Goal: Task Accomplishment & Management: Manage account settings

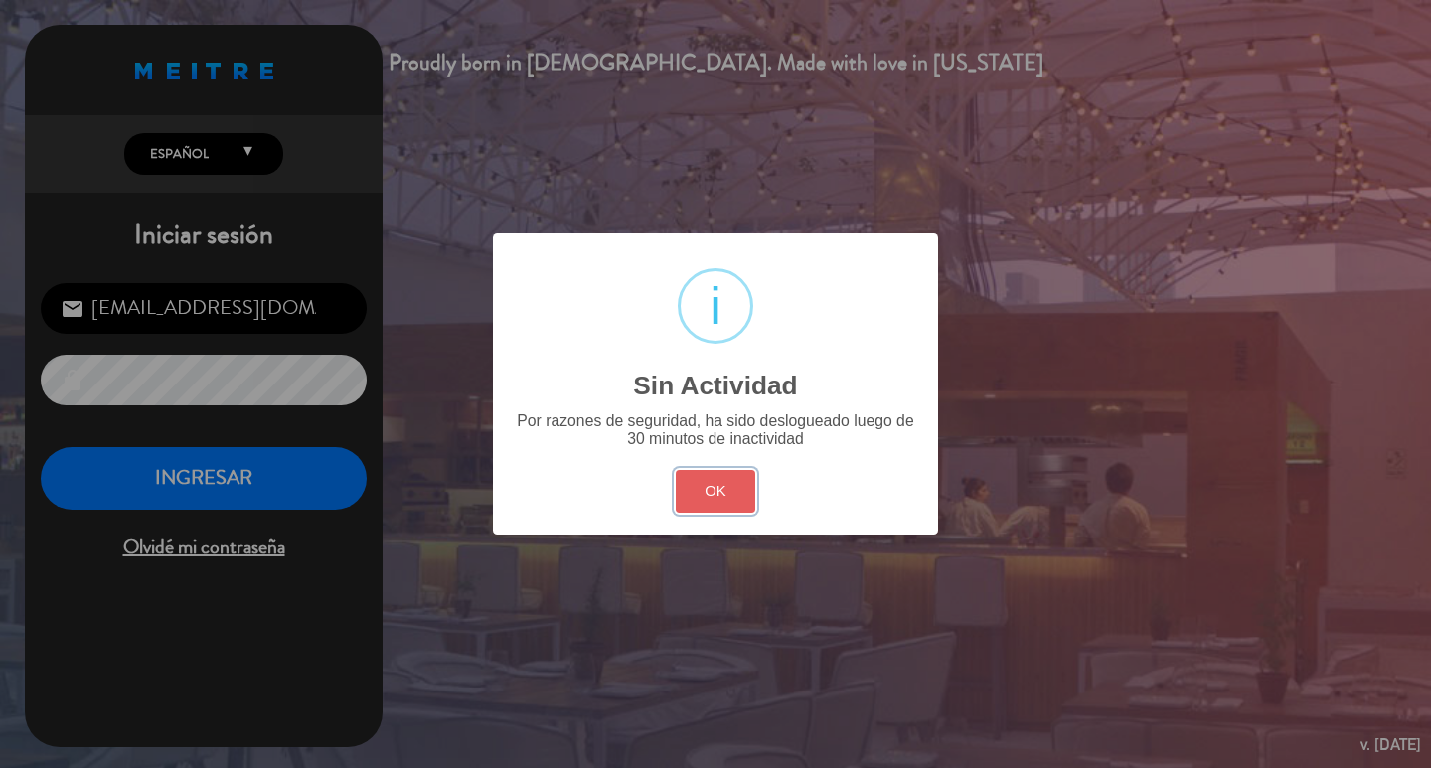
click at [736, 509] on button "OK" at bounding box center [716, 491] width 80 height 43
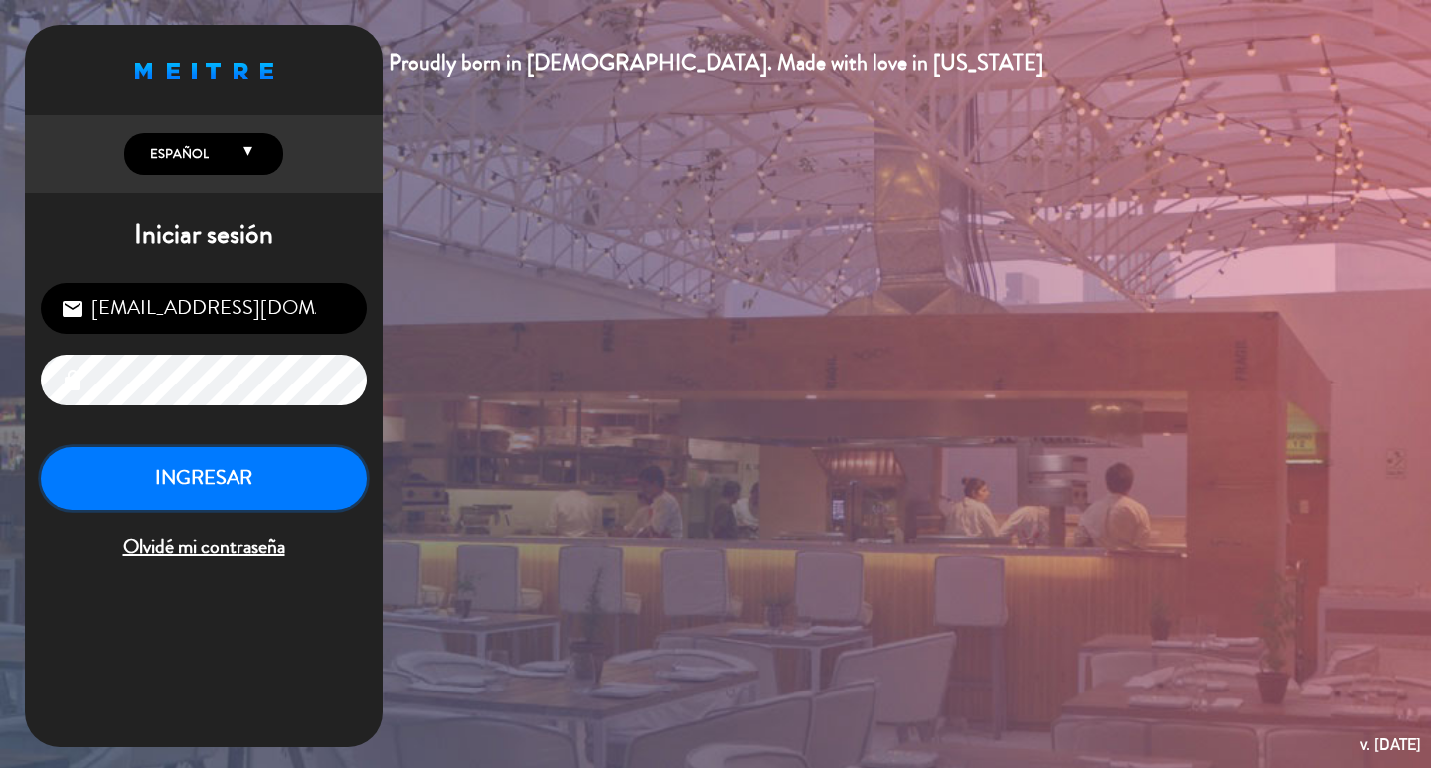
click at [275, 491] on button "INGRESAR" at bounding box center [204, 478] width 326 height 63
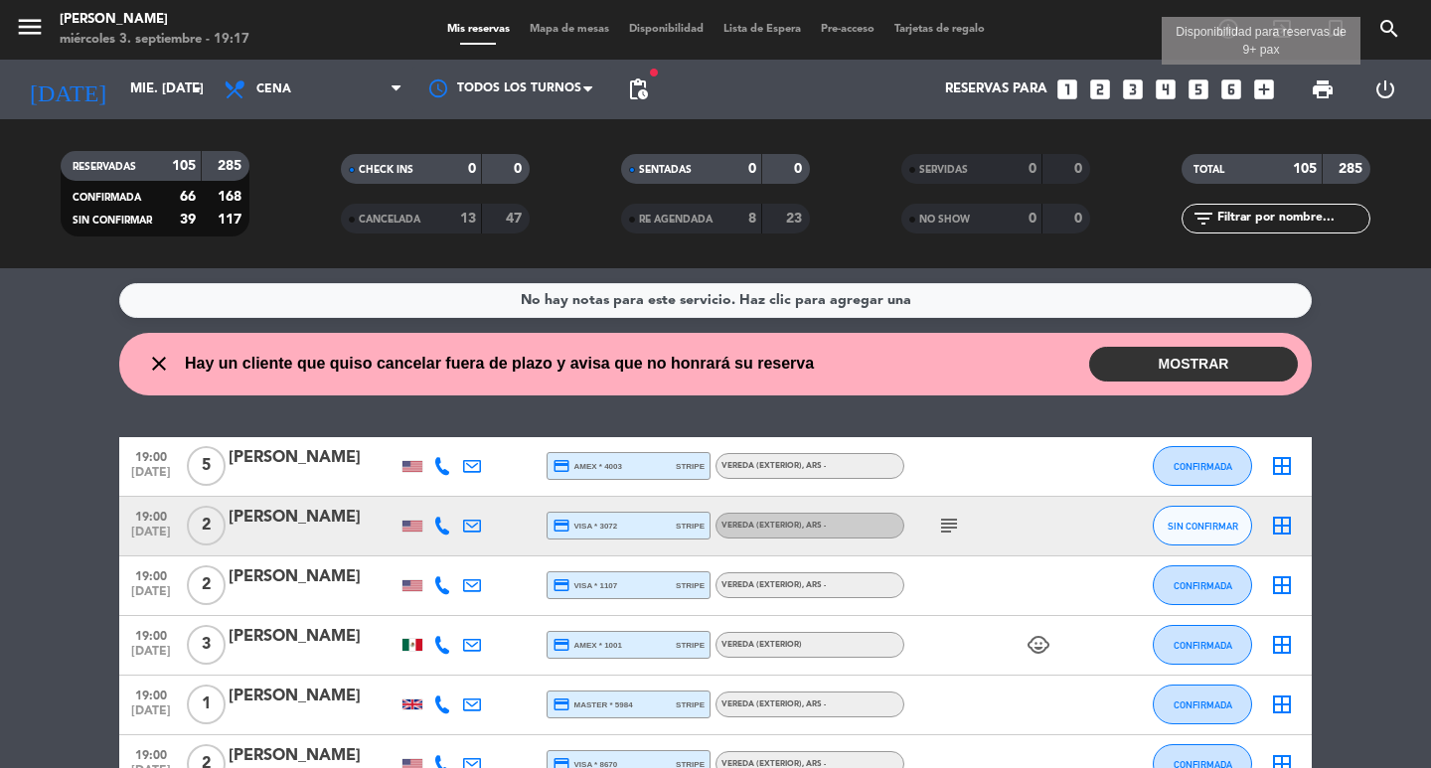
click at [1257, 87] on icon "add_box" at bounding box center [1264, 89] width 26 height 26
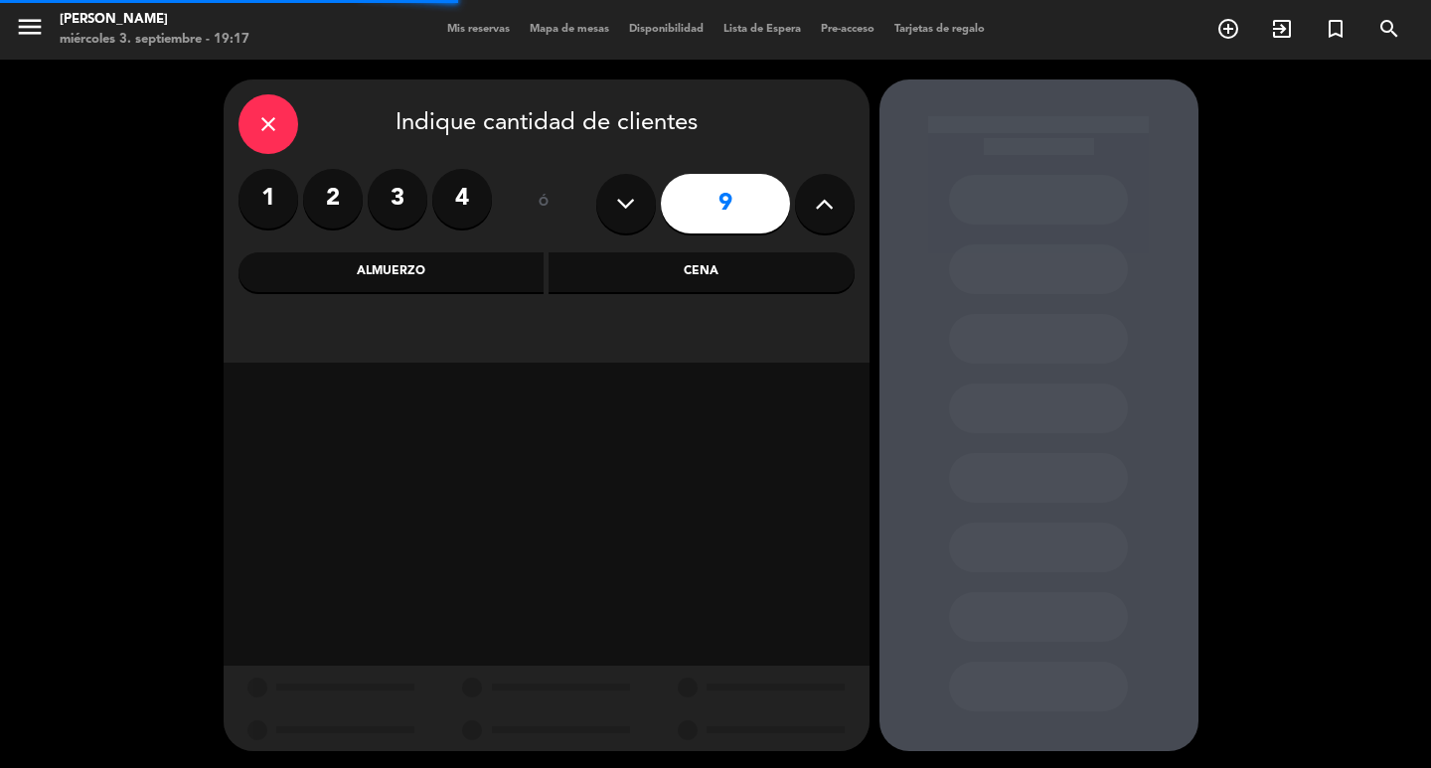
click at [612, 196] on button at bounding box center [626, 204] width 60 height 60
type input "8"
click at [637, 272] on div "Cena" at bounding box center [701, 272] width 306 height 40
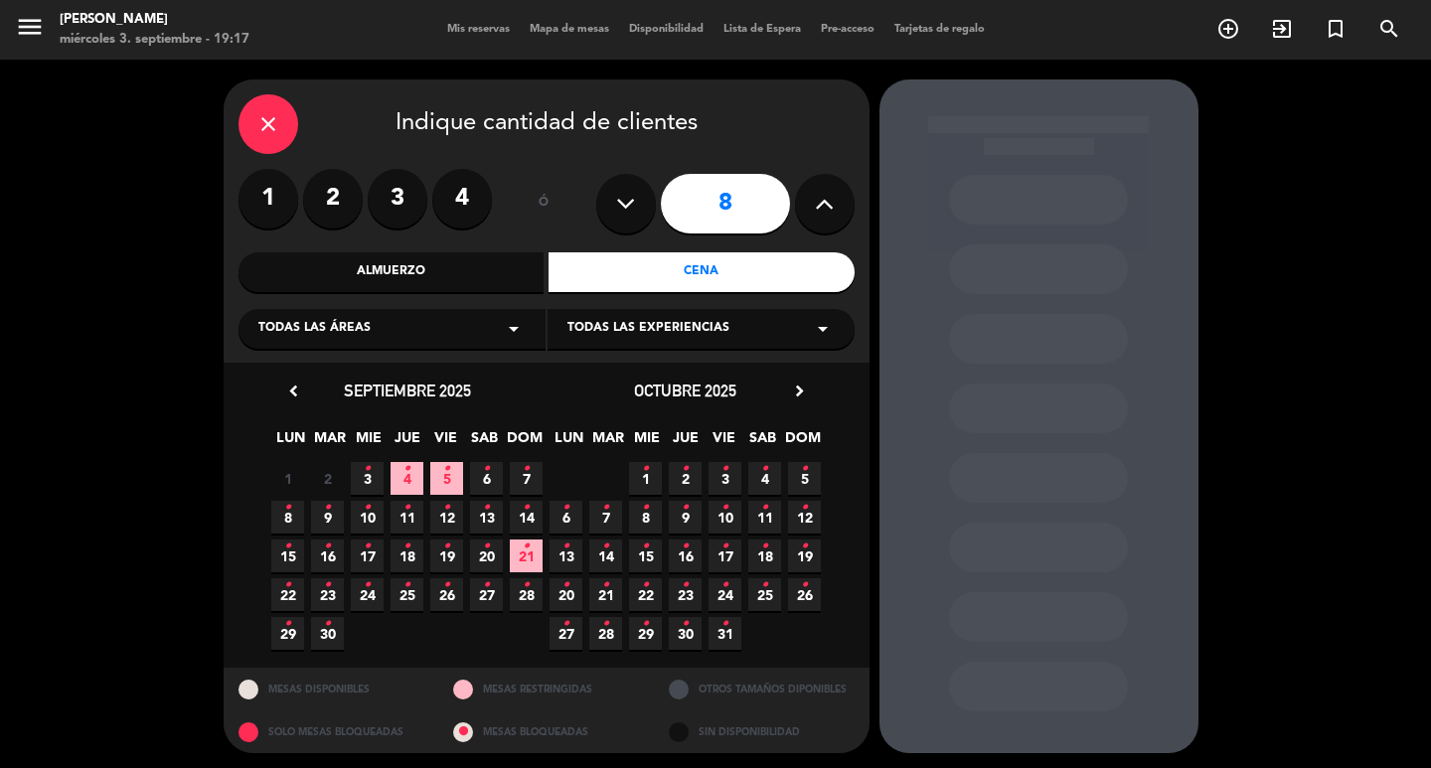
drag, startPoint x: 578, startPoint y: 527, endPoint x: 610, endPoint y: 580, distance: 62.4
click at [576, 531] on span "6 •" at bounding box center [565, 517] width 33 height 33
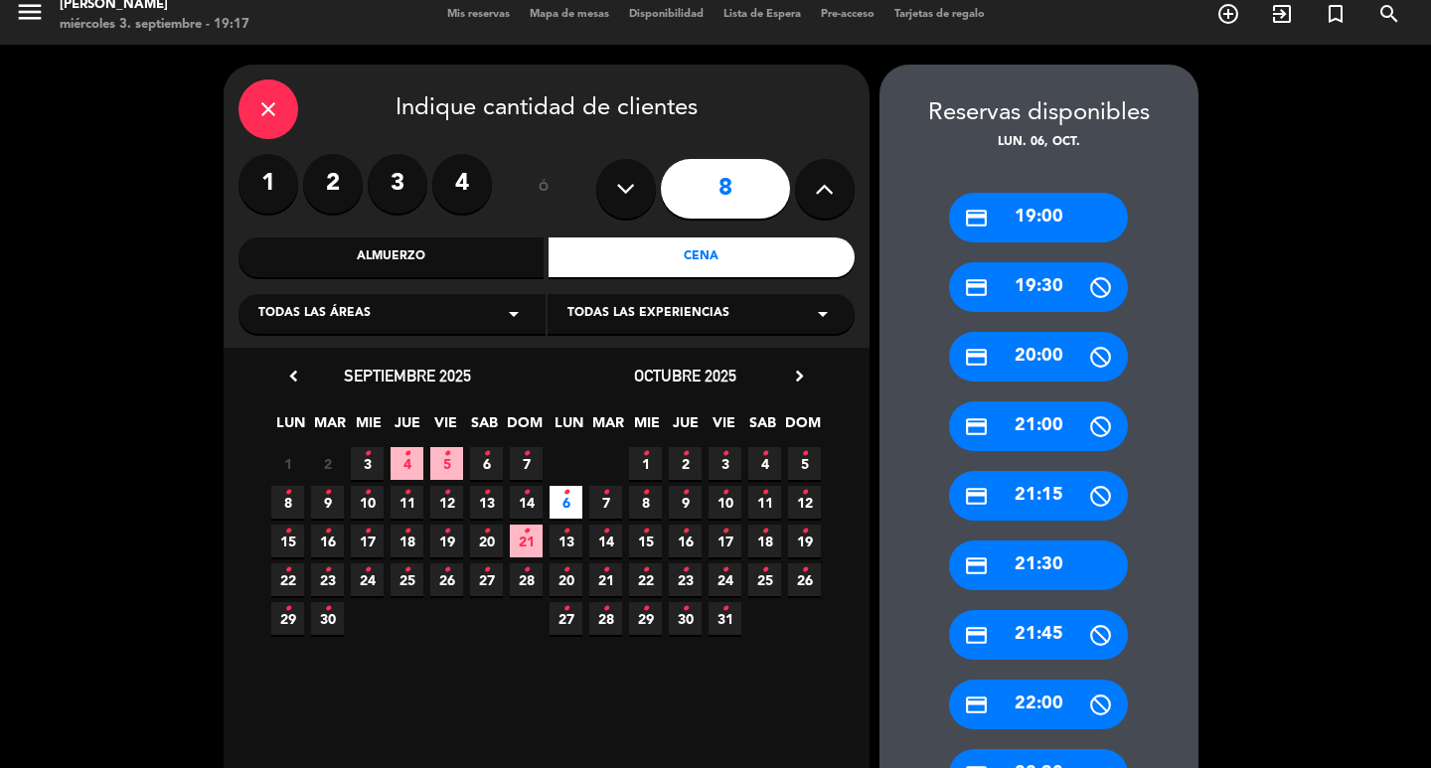
click at [1024, 198] on div "credit_card 19:00" at bounding box center [1038, 218] width 179 height 50
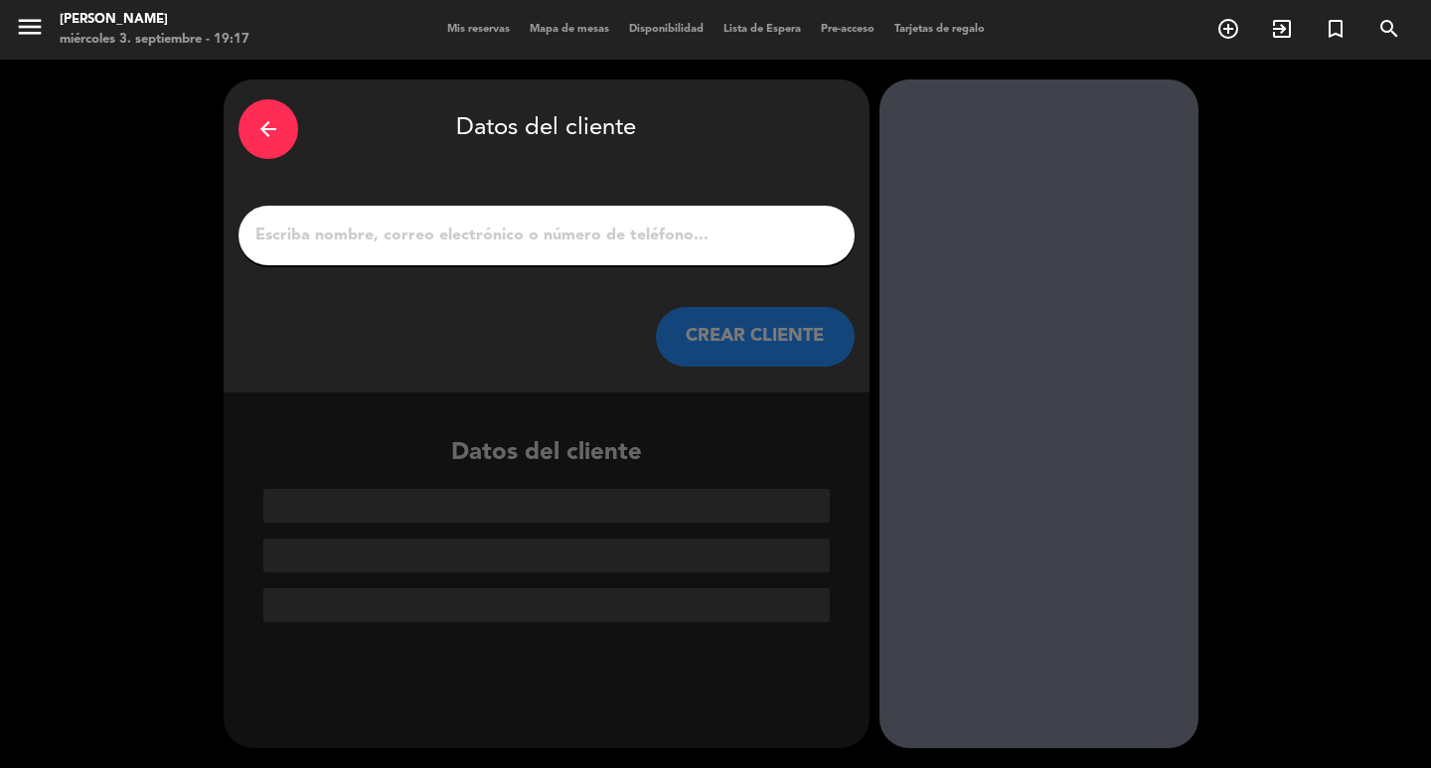
scroll to position [0, 0]
click at [526, 246] on input "1" at bounding box center [546, 236] width 586 height 28
paste input "[PERSON_NAME]"
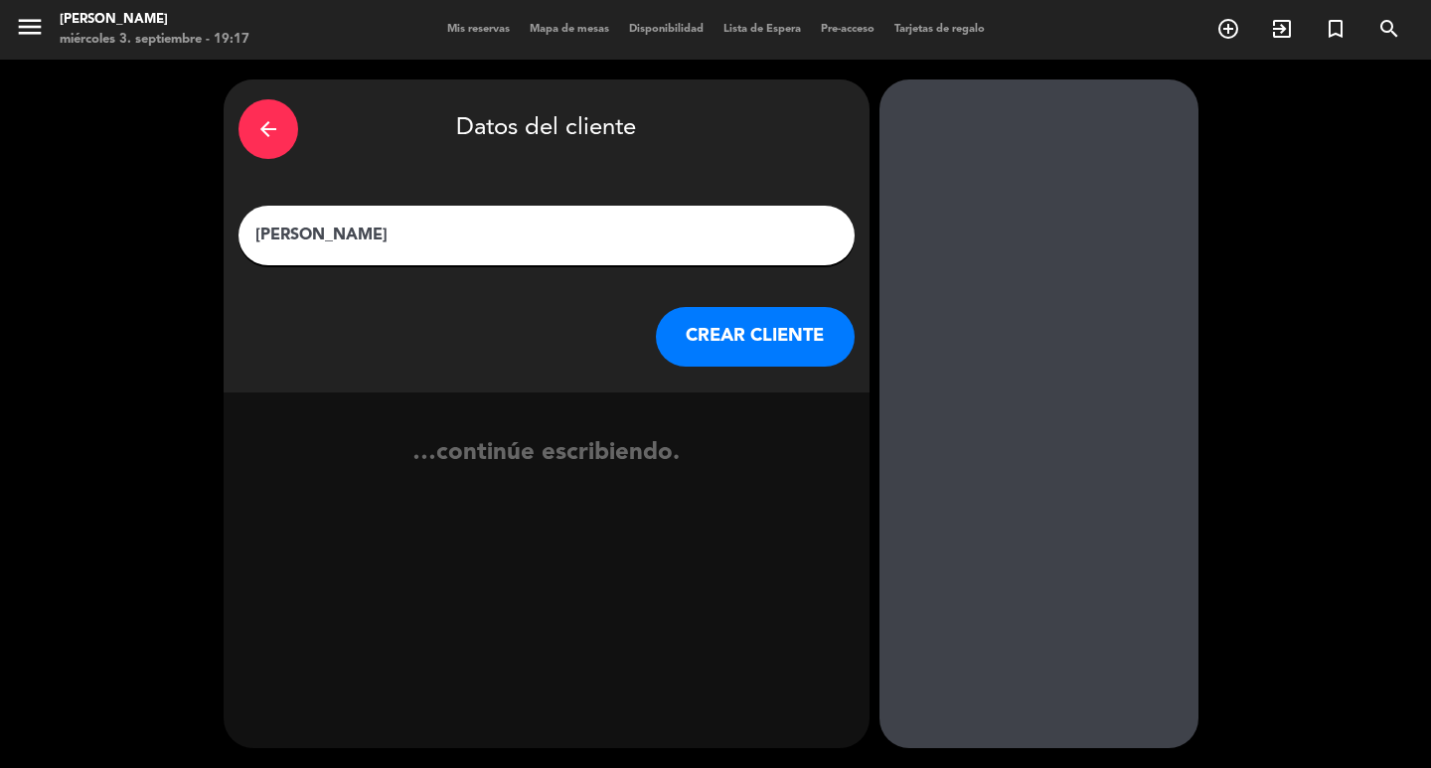
type input "[PERSON_NAME]"
click at [763, 364] on button "CREAR CLIENTE" at bounding box center [755, 337] width 199 height 60
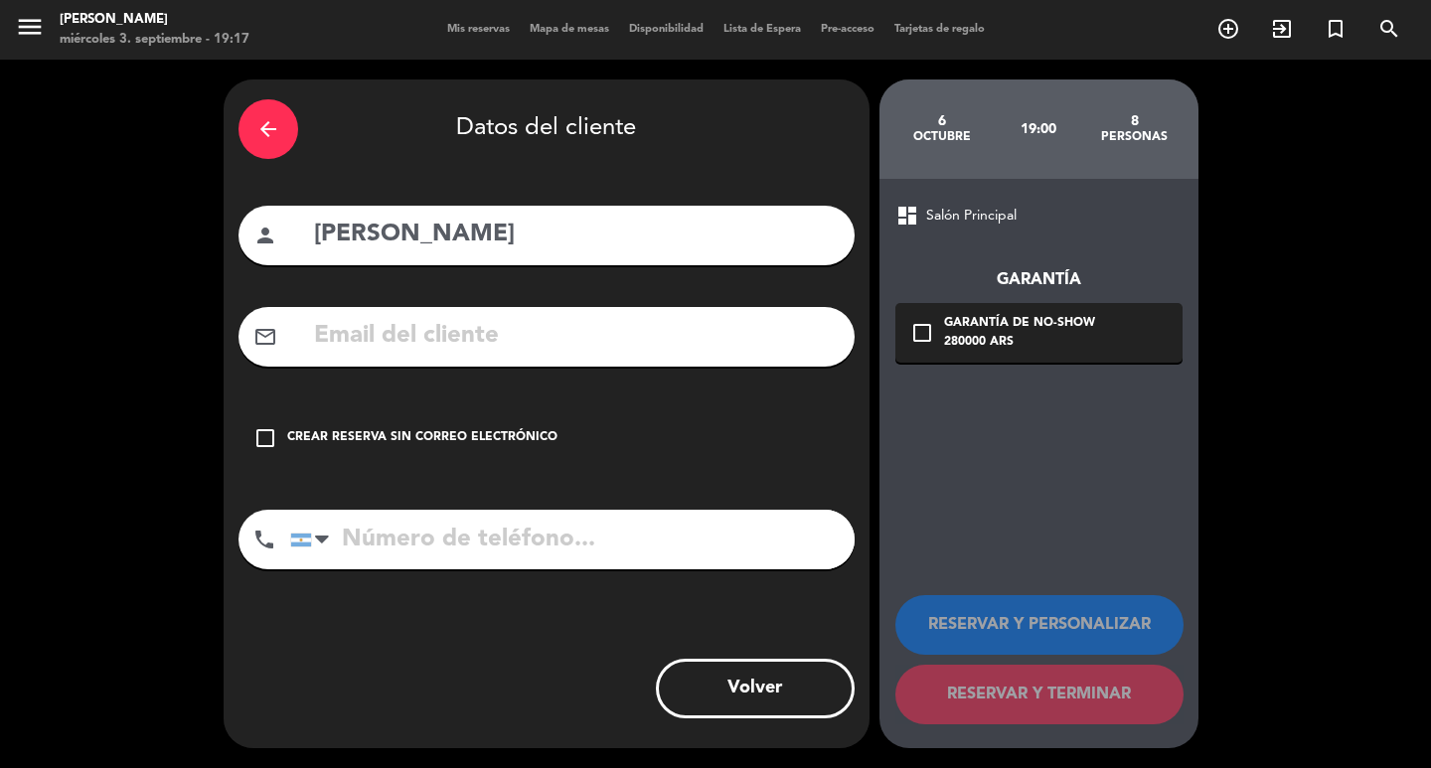
click at [510, 350] on input "text" at bounding box center [576, 336] width 528 height 41
paste input "[PHONE_NUMBER] (Teléfono de Guardia de la Agencia AMV) Email: [PERSON_NAME][EMA…"
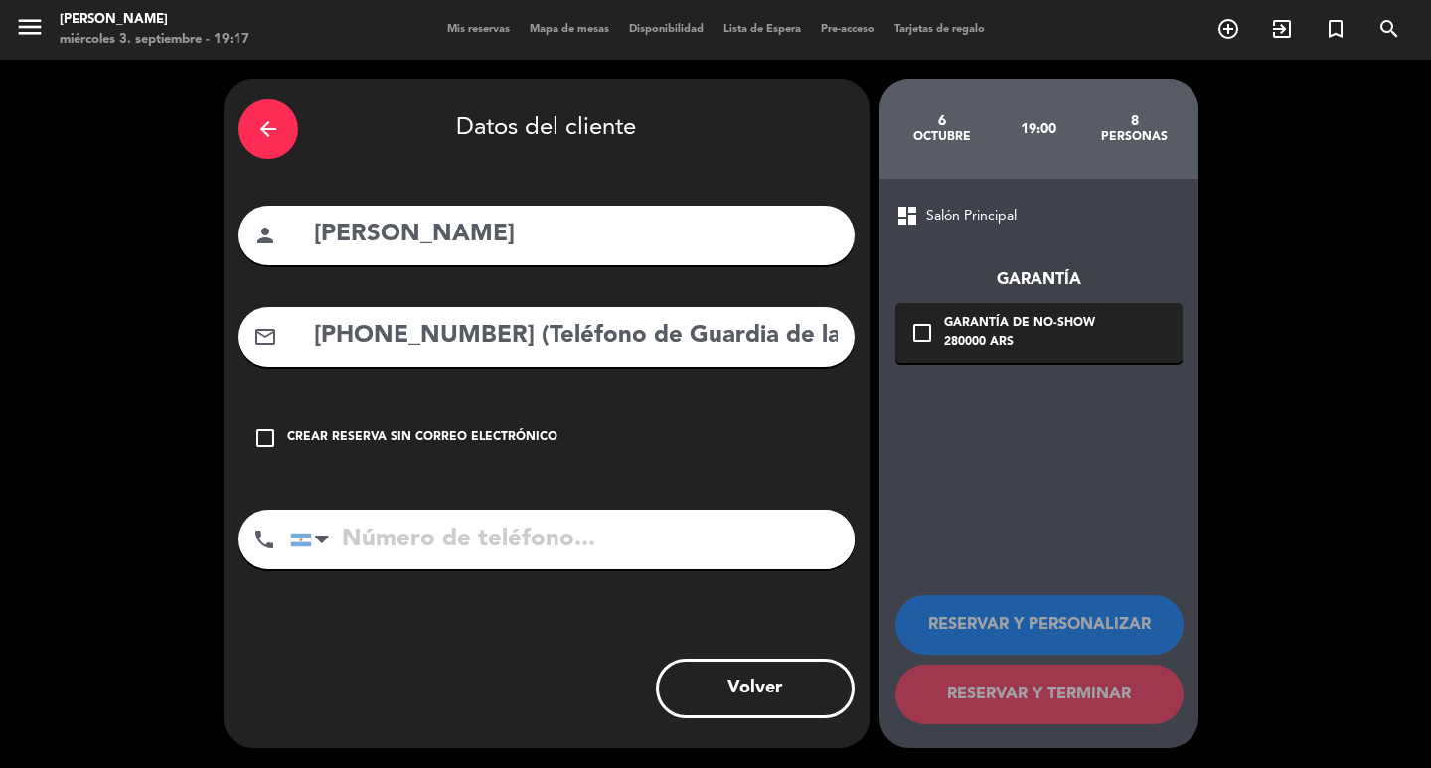
scroll to position [0, 456]
type input "[PHONE_NUMBER] (Teléfono de Guardia de la Agencia AMV) Email: [PERSON_NAME][EMA…"
drag, startPoint x: 512, startPoint y: 649, endPoint x: 481, endPoint y: 611, distance: 48.7
click at [502, 635] on div "arrow_back Datos del cliente person [PERSON_NAME] mail_outline [PHONE_NUMBER] (…" at bounding box center [547, 413] width 646 height 669
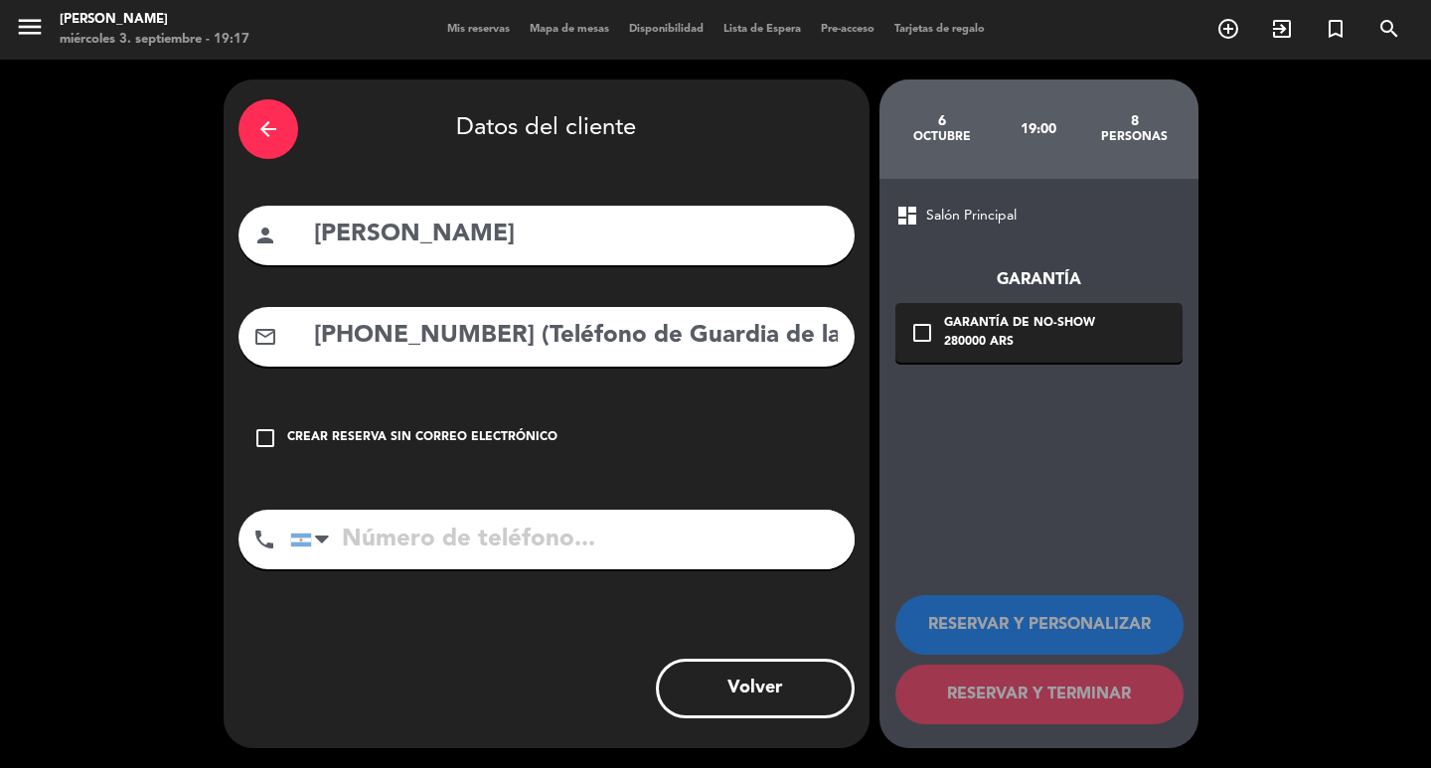
drag, startPoint x: 477, startPoint y: 579, endPoint x: 419, endPoint y: 568, distance: 58.6
click at [476, 569] on input "tel" at bounding box center [572, 540] width 564 height 60
paste input "[PHONE_NUMBER] (Teléfono de Guardia de la Agencia AMV) Email: [PERSON_NAME][EMA…"
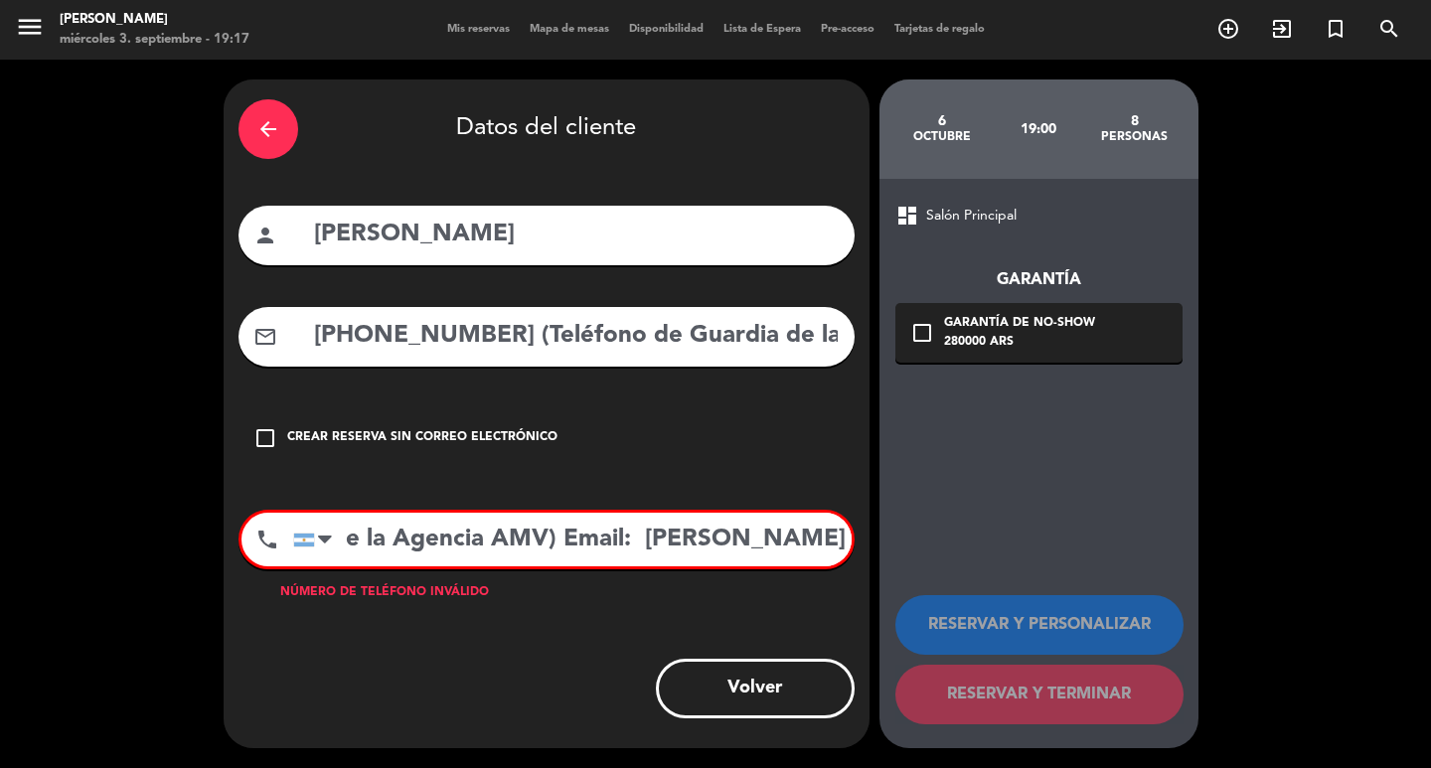
drag, startPoint x: 439, startPoint y: 576, endPoint x: 967, endPoint y: 507, distance: 532.1
click at [967, 507] on div "arrow_back Datos del cliente person [PERSON_NAME] mail_outline [PHONE_NUMBER] (…" at bounding box center [715, 414] width 1431 height 708
drag, startPoint x: 564, startPoint y: 582, endPoint x: 1097, endPoint y: 536, distance: 534.5
click at [1140, 546] on div "arrow_back Datos del cliente person [PERSON_NAME] mail_outline [PHONE_NUMBER] (…" at bounding box center [715, 414] width 1431 height 708
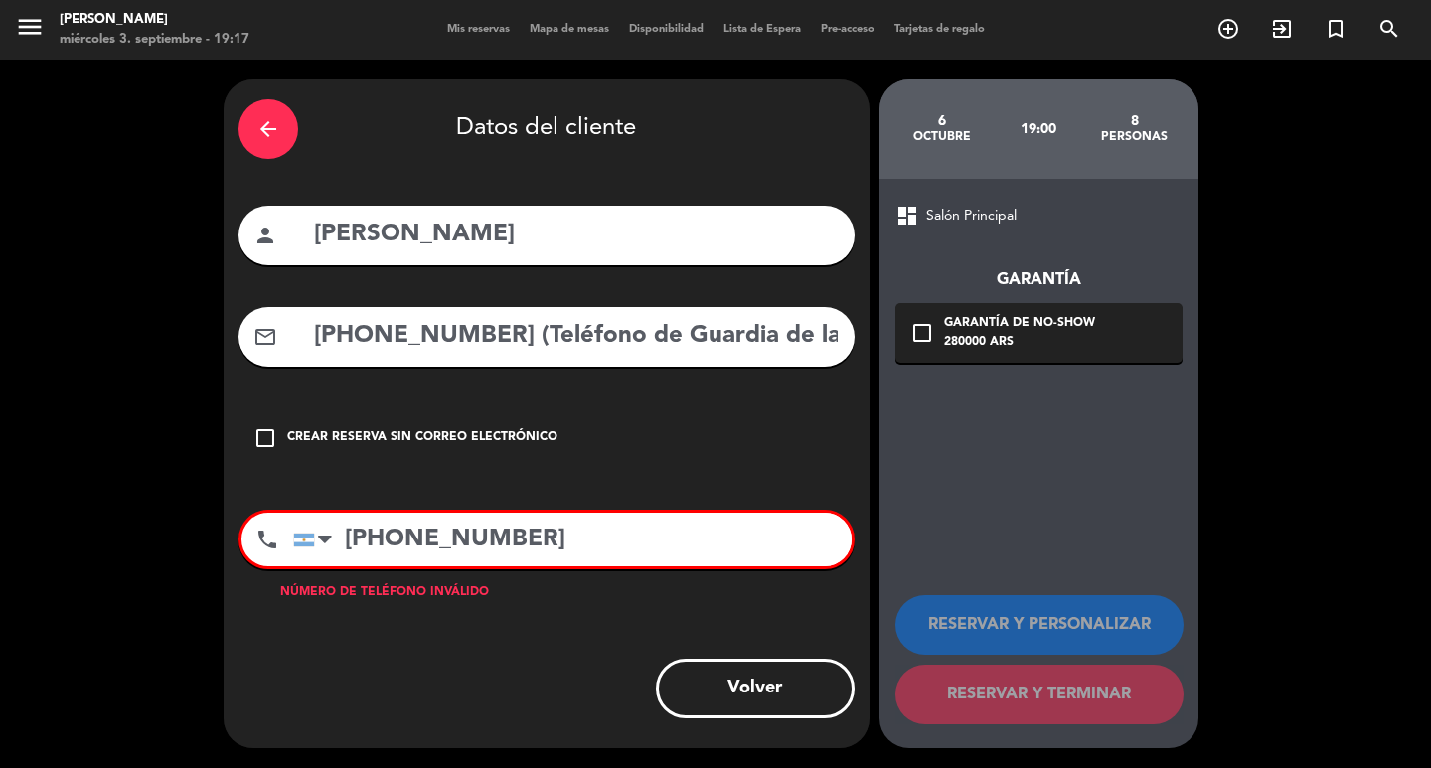
scroll to position [0, 0]
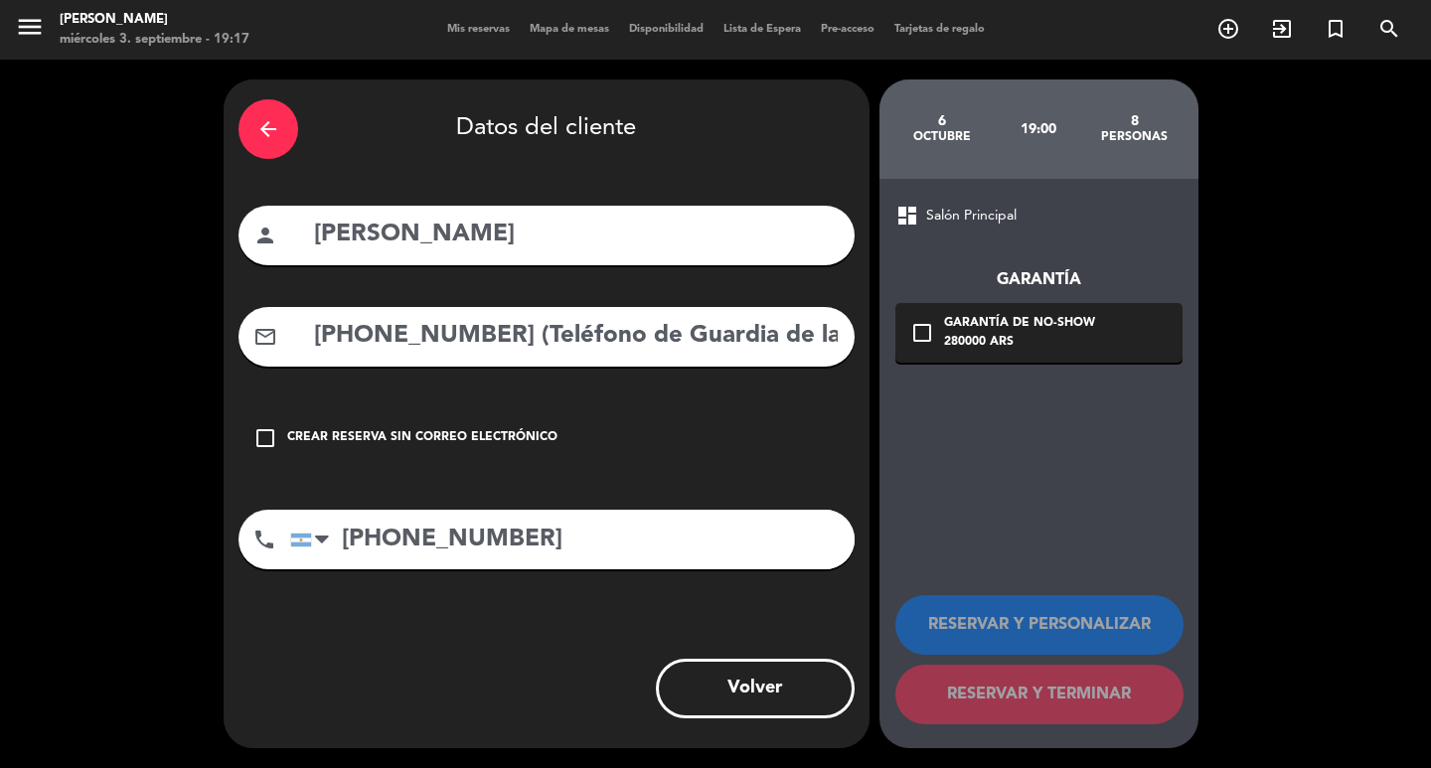
type input "[PHONE_NUMBER]"
drag, startPoint x: 486, startPoint y: 357, endPoint x: 299, endPoint y: 333, distance: 188.3
click at [13, 359] on div "arrow_back Datos del cliente person [PERSON_NAME] mail_outline [PHONE_NUMBER] (…" at bounding box center [715, 414] width 1431 height 708
drag, startPoint x: 681, startPoint y: 361, endPoint x: 145, endPoint y: 380, distance: 535.8
click at [145, 380] on div "arrow_back Datos del cliente person [PERSON_NAME] mail_outline rdia de la Agenc…" at bounding box center [715, 414] width 1431 height 708
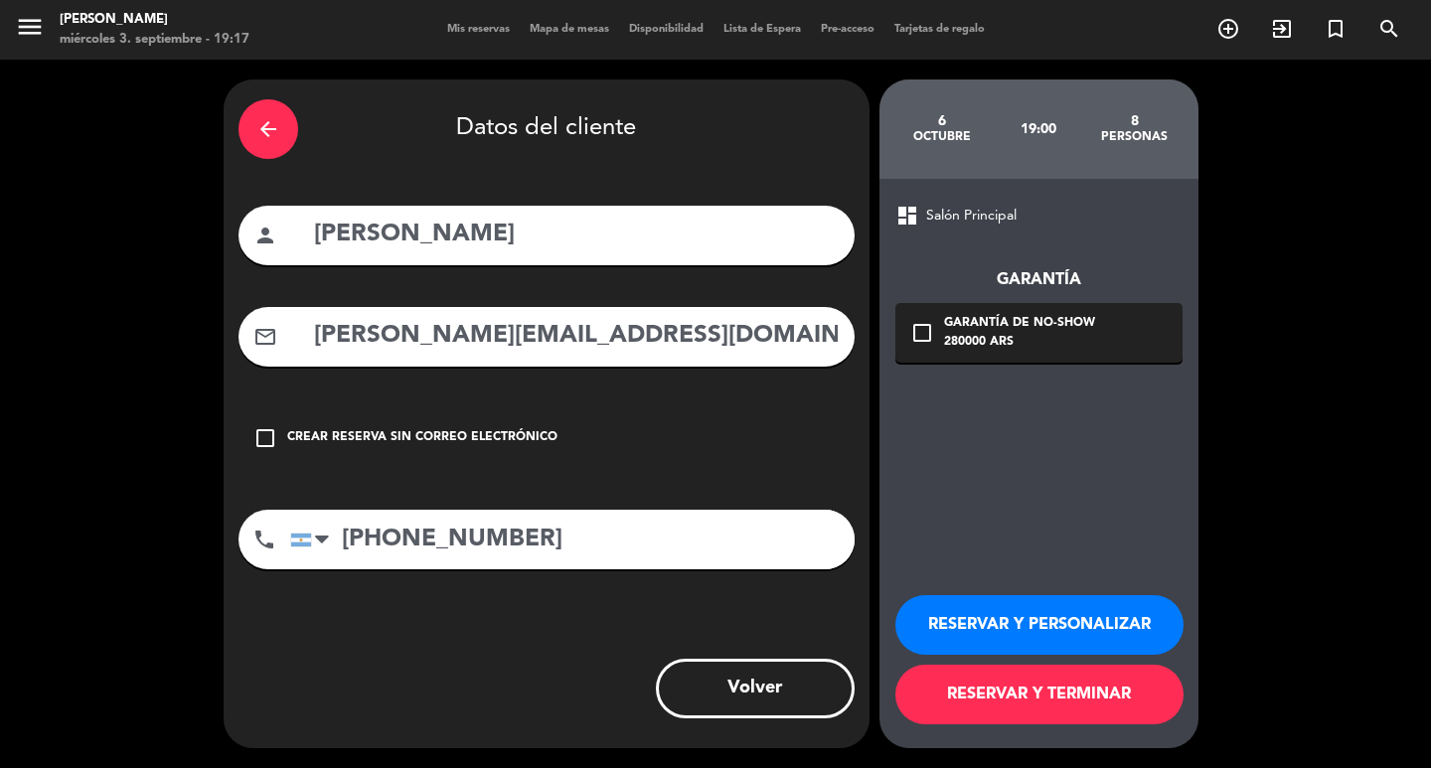
type input "[PERSON_NAME][EMAIL_ADDRESS][DOMAIN_NAME]"
click at [1053, 620] on button "RESERVAR Y PERSONALIZAR" at bounding box center [1039, 625] width 288 height 60
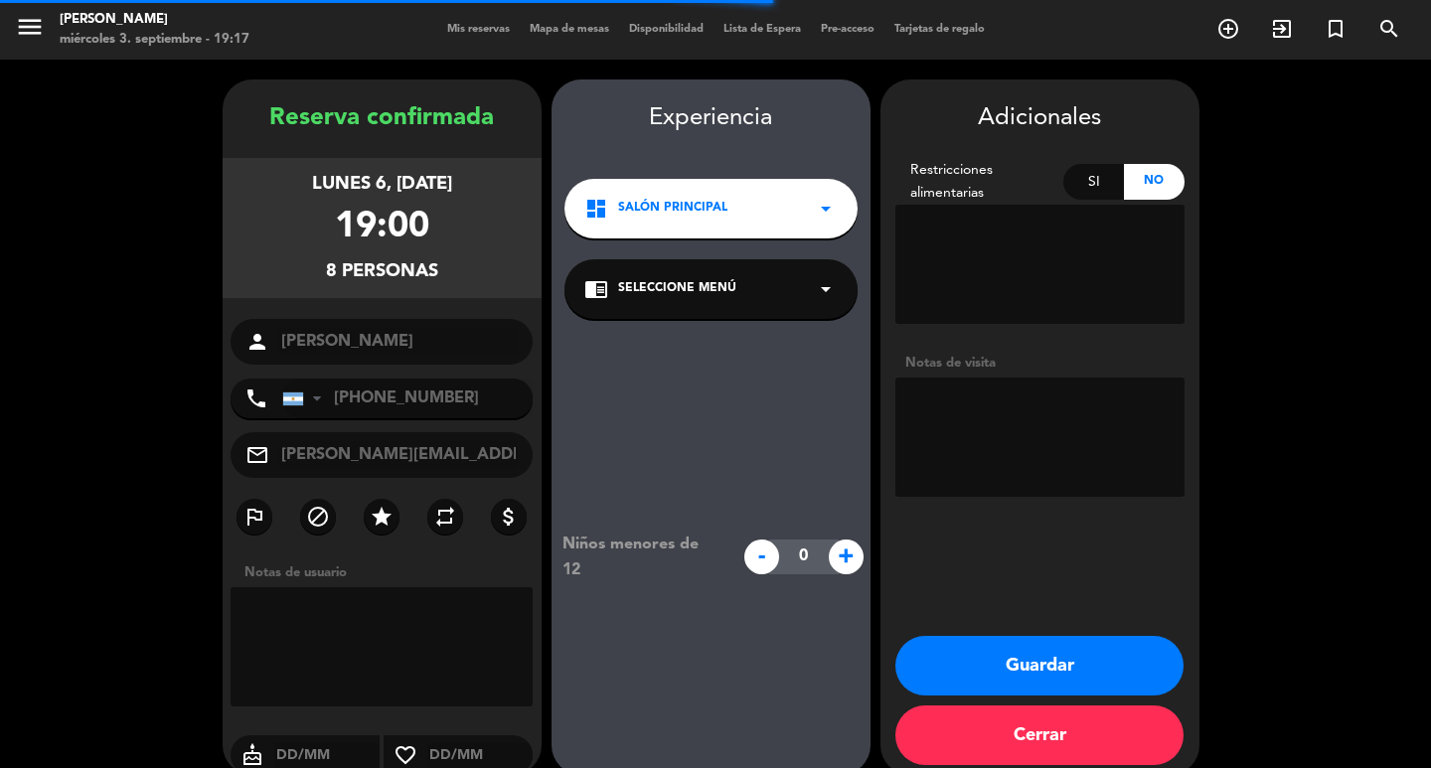
scroll to position [58, 0]
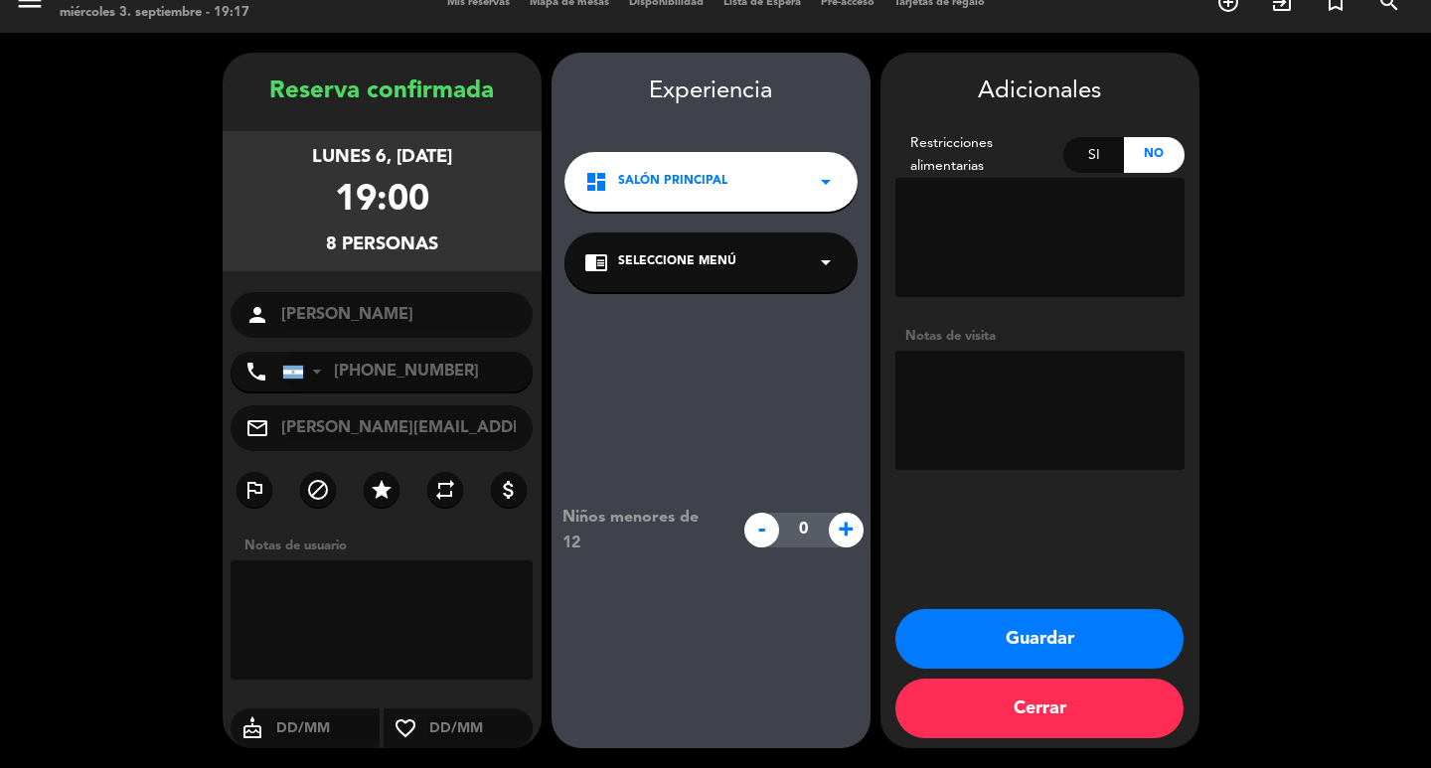
click at [937, 351] on textarea at bounding box center [1039, 410] width 289 height 119
type textarea "d"
type textarea "[PERSON_NAME] ([PERSON_NAME])"
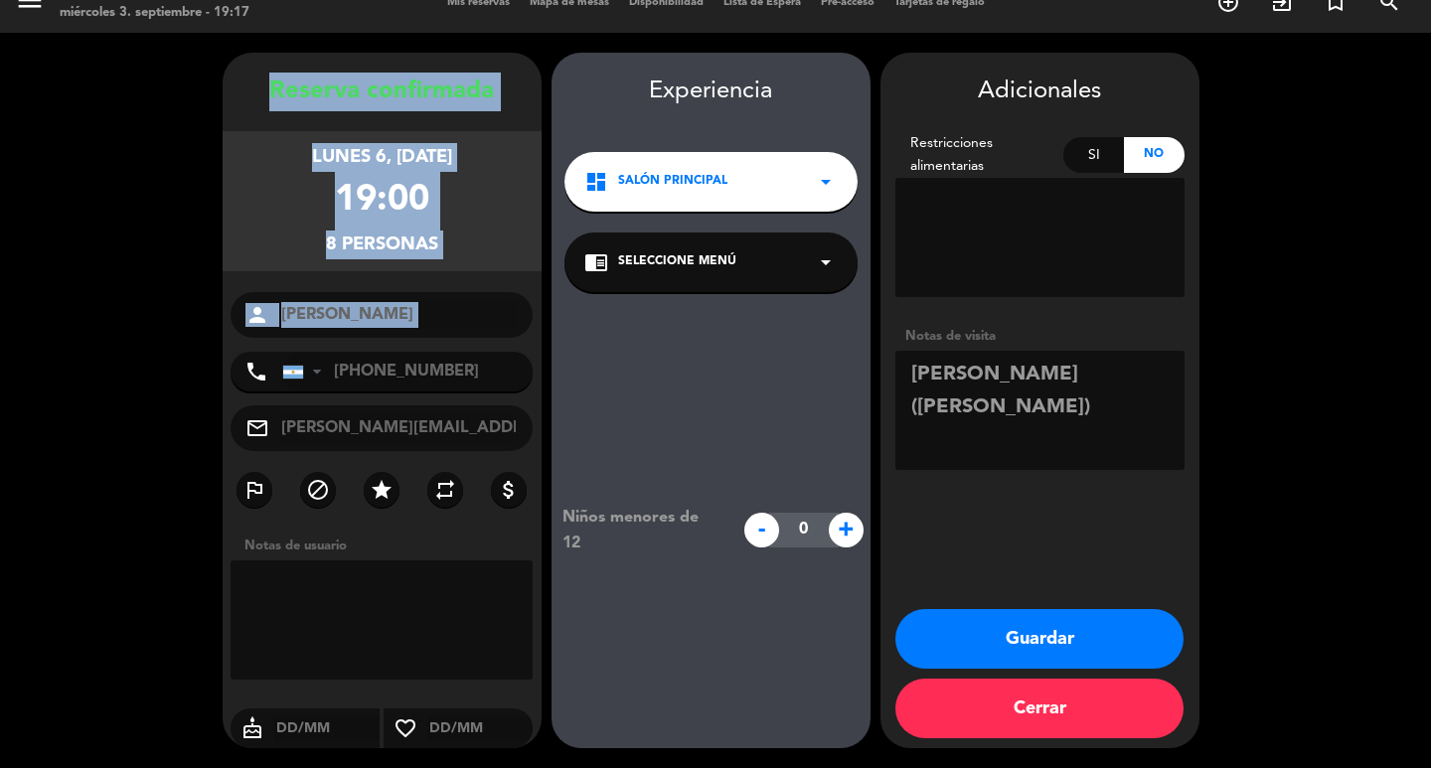
copy div "Reserva confirmada lunes 6, [DATE] 19:00 8 personas person"
drag, startPoint x: 247, startPoint y: 100, endPoint x: 447, endPoint y: 328, distance: 302.7
click at [447, 328] on booking-confirmed "Reserva confirmada lunes 6, [DATE] 19:00 8 personas person [PERSON_NAME] MERCED…" at bounding box center [715, 400] width 1391 height 695
copy div "Reserva confirmada lunes 6, [DATE] 19:00 8 personas person"
click at [1099, 639] on button "Guardar" at bounding box center [1039, 639] width 288 height 60
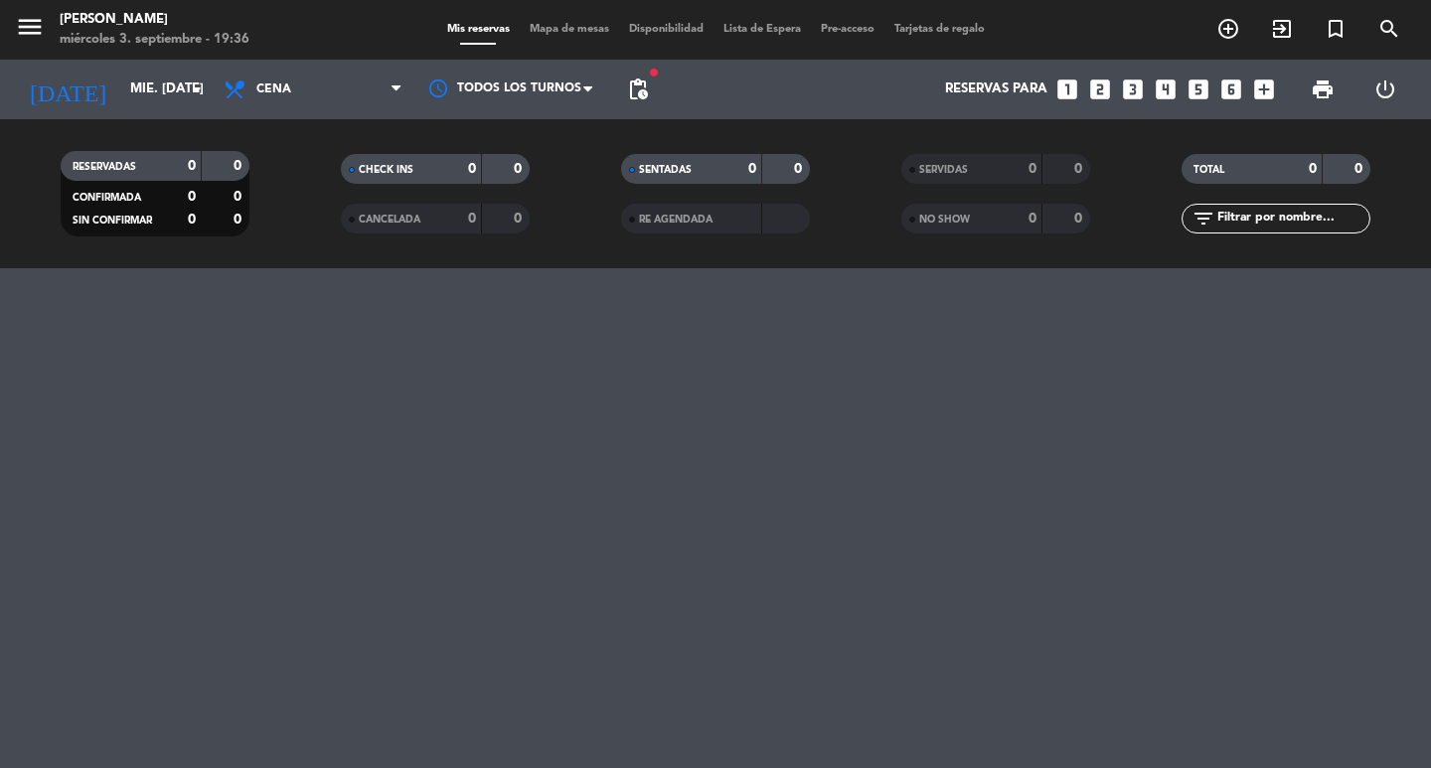
click at [1088, 84] on icon "looks_two" at bounding box center [1100, 89] width 26 height 26
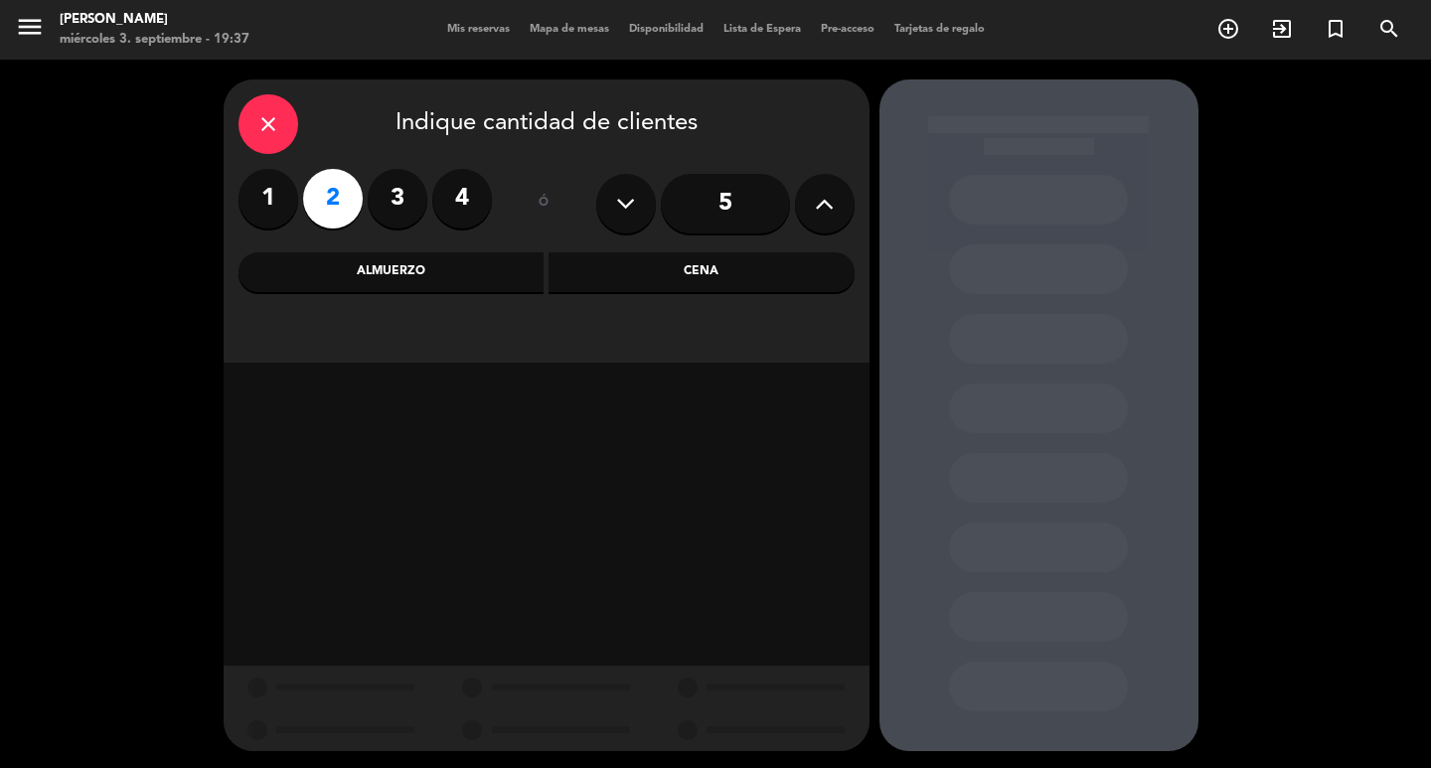
click at [485, 207] on label "4" at bounding box center [462, 199] width 60 height 60
click at [513, 270] on div "Almuerzo" at bounding box center [391, 272] width 306 height 40
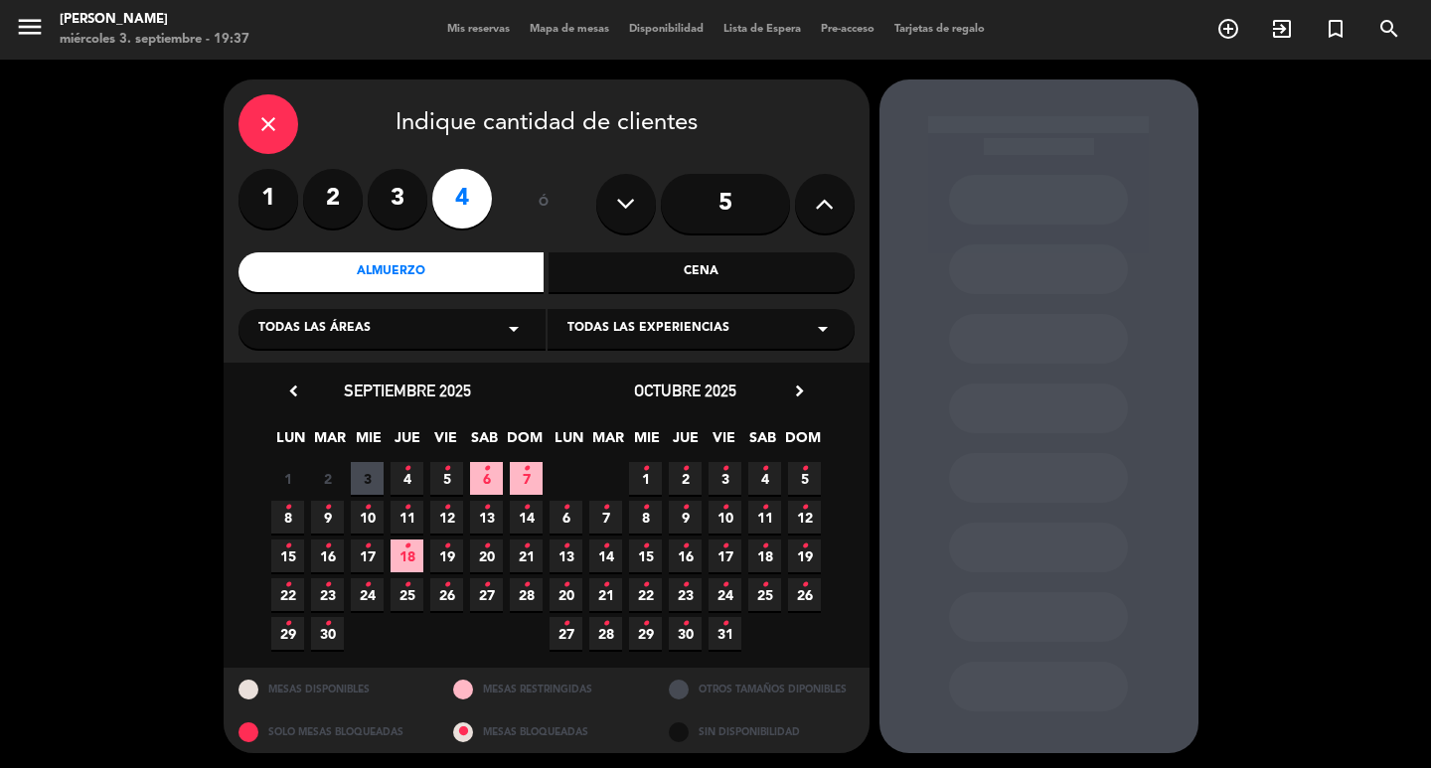
click at [407, 485] on icon "•" at bounding box center [406, 469] width 7 height 32
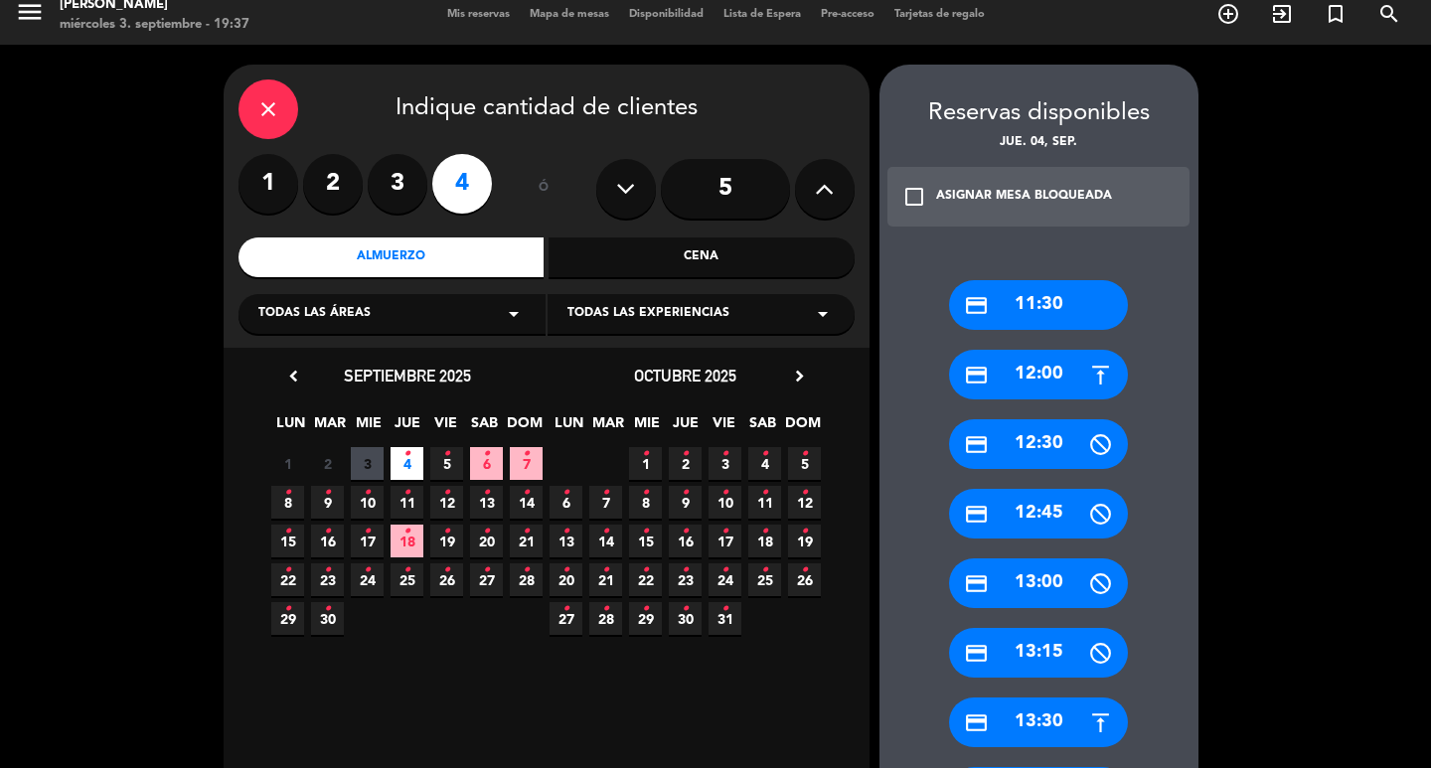
click at [1026, 593] on div "credit_card 13:00" at bounding box center [1038, 583] width 179 height 50
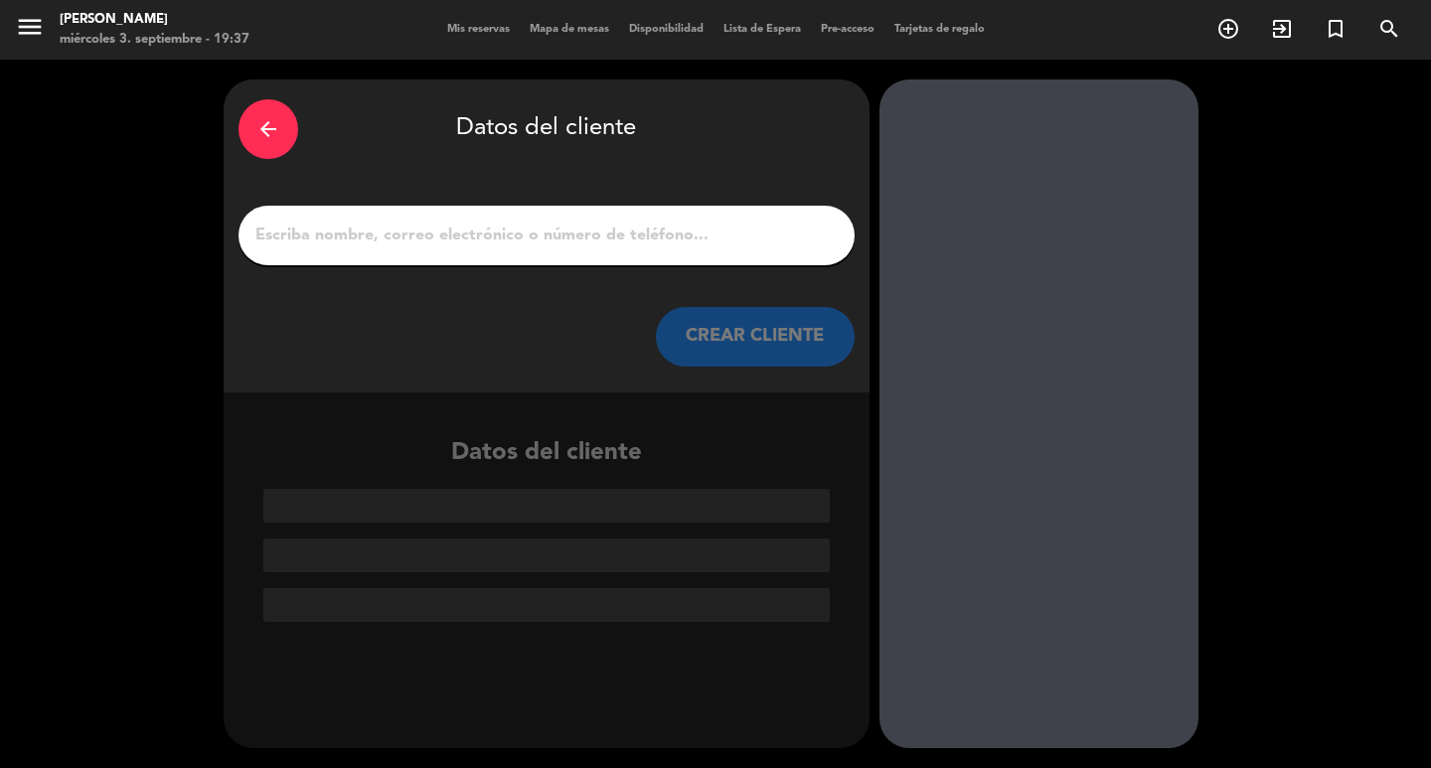
click at [604, 233] on input "1" at bounding box center [546, 236] width 586 height 28
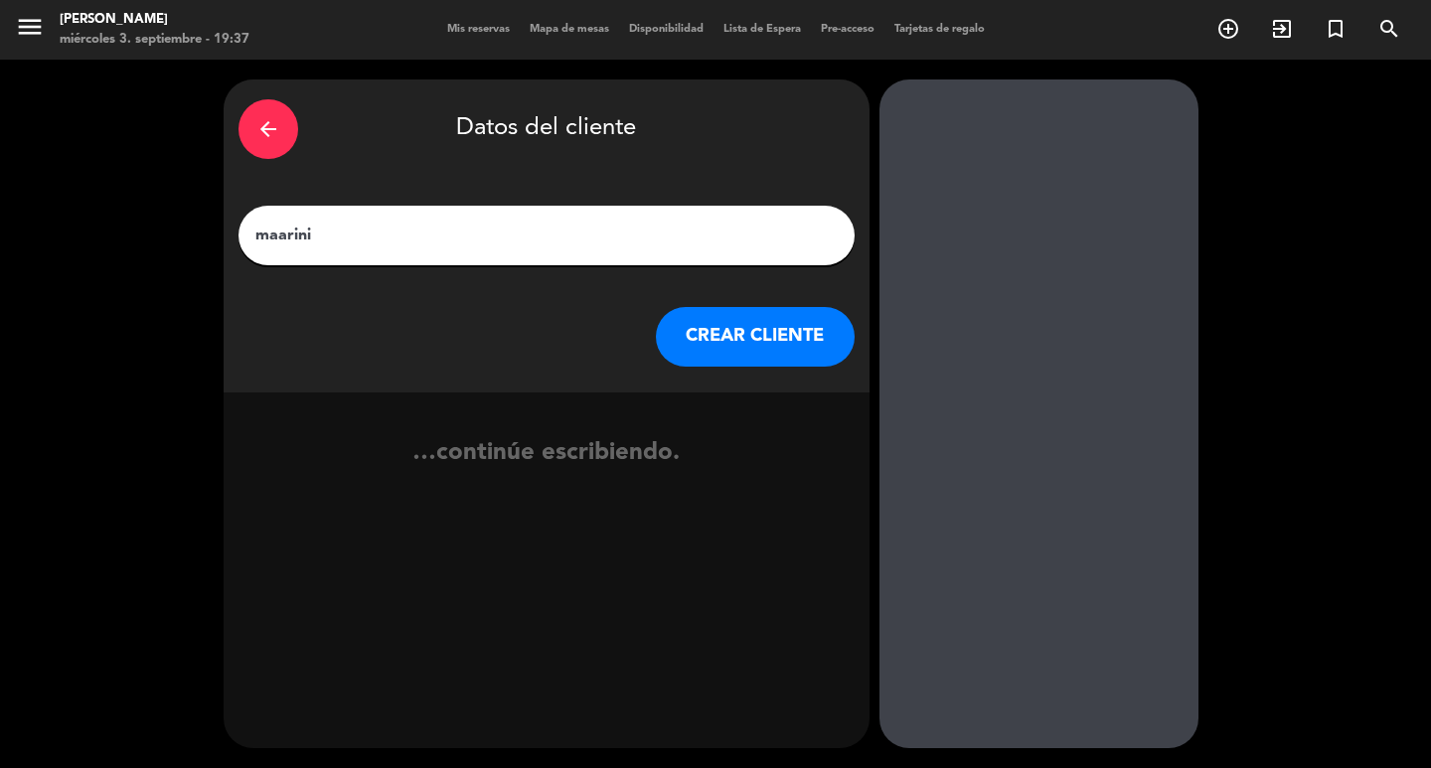
click at [278, 241] on input "maarini" at bounding box center [546, 236] width 586 height 28
type input "[PERSON_NAME]"
click at [726, 336] on button "CREAR CLIENTE" at bounding box center [755, 337] width 199 height 60
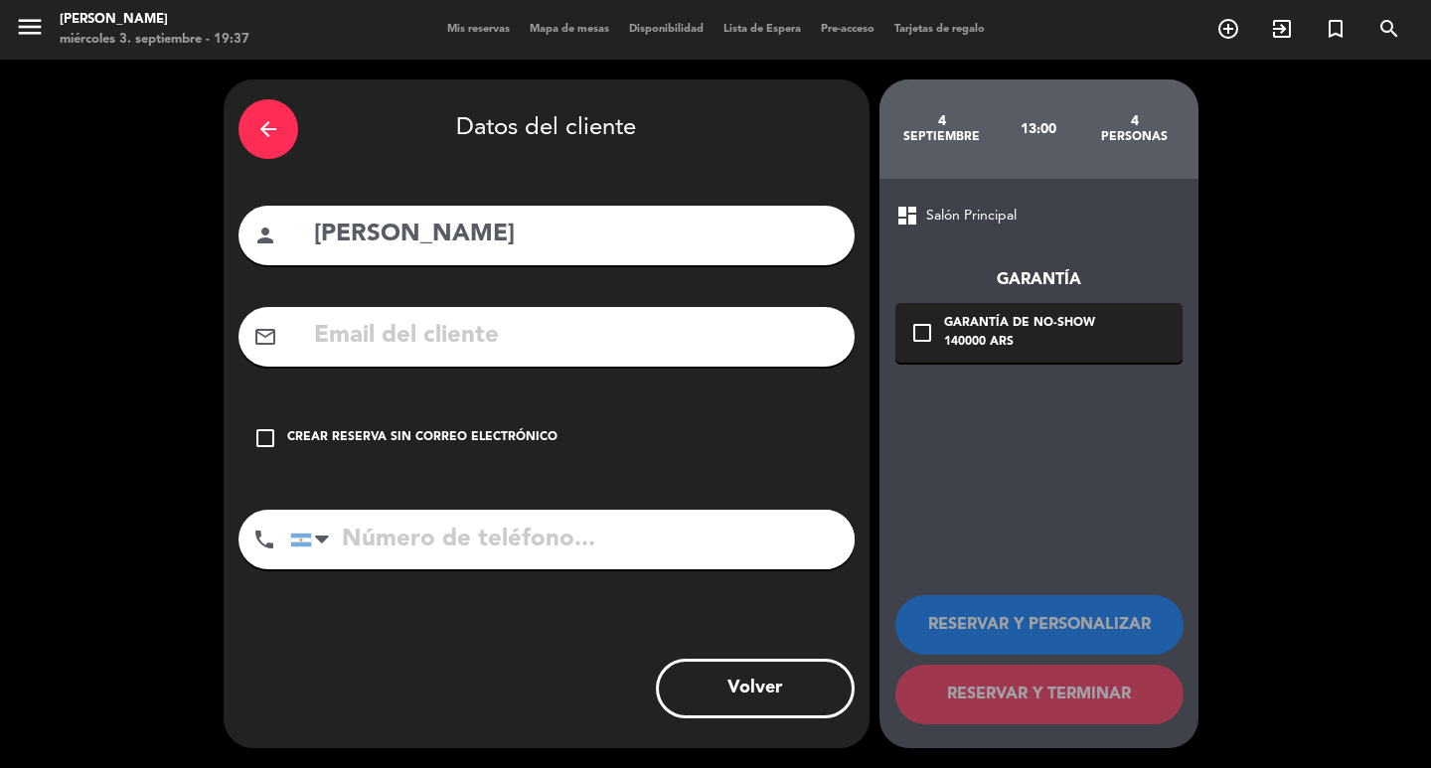
click at [465, 438] on div "arrow_back Datos del cliente person [PERSON_NAME] mail_outline check_box_outlin…" at bounding box center [547, 413] width 646 height 669
click at [471, 448] on div "check_box_outline_blank Crear reserva sin correo electrónico" at bounding box center [546, 438] width 616 height 60
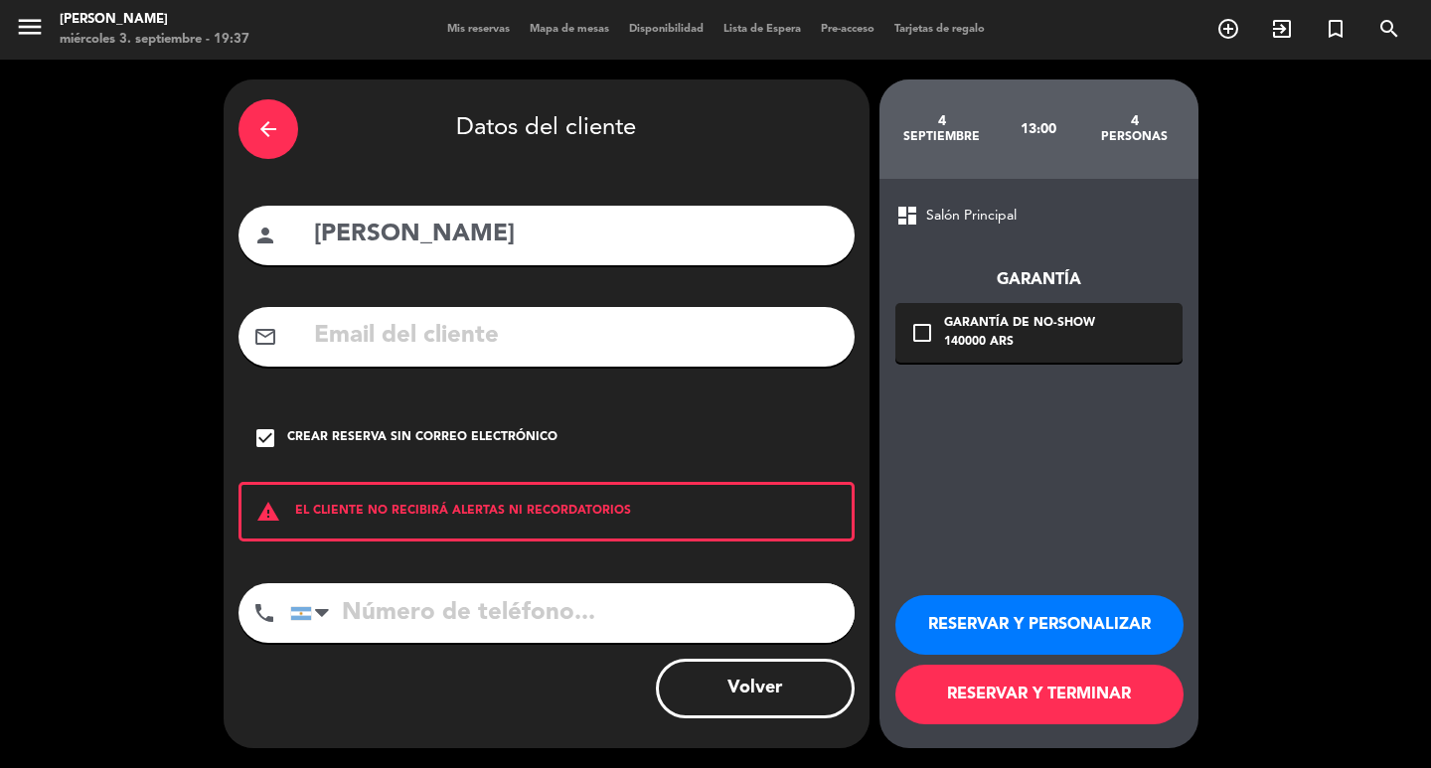
click at [936, 655] on button "RESERVAR Y PERSONALIZAR" at bounding box center [1039, 625] width 288 height 60
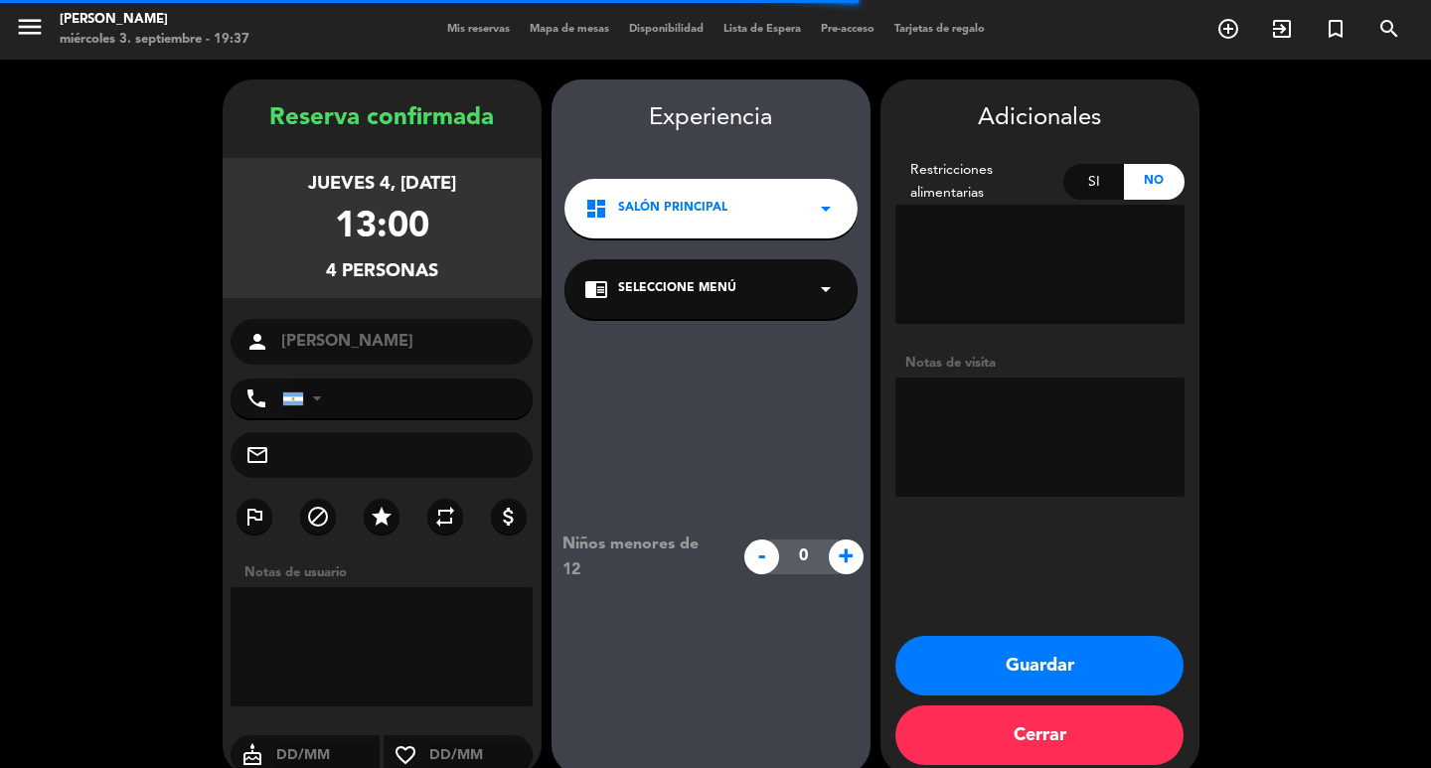
scroll to position [58, 0]
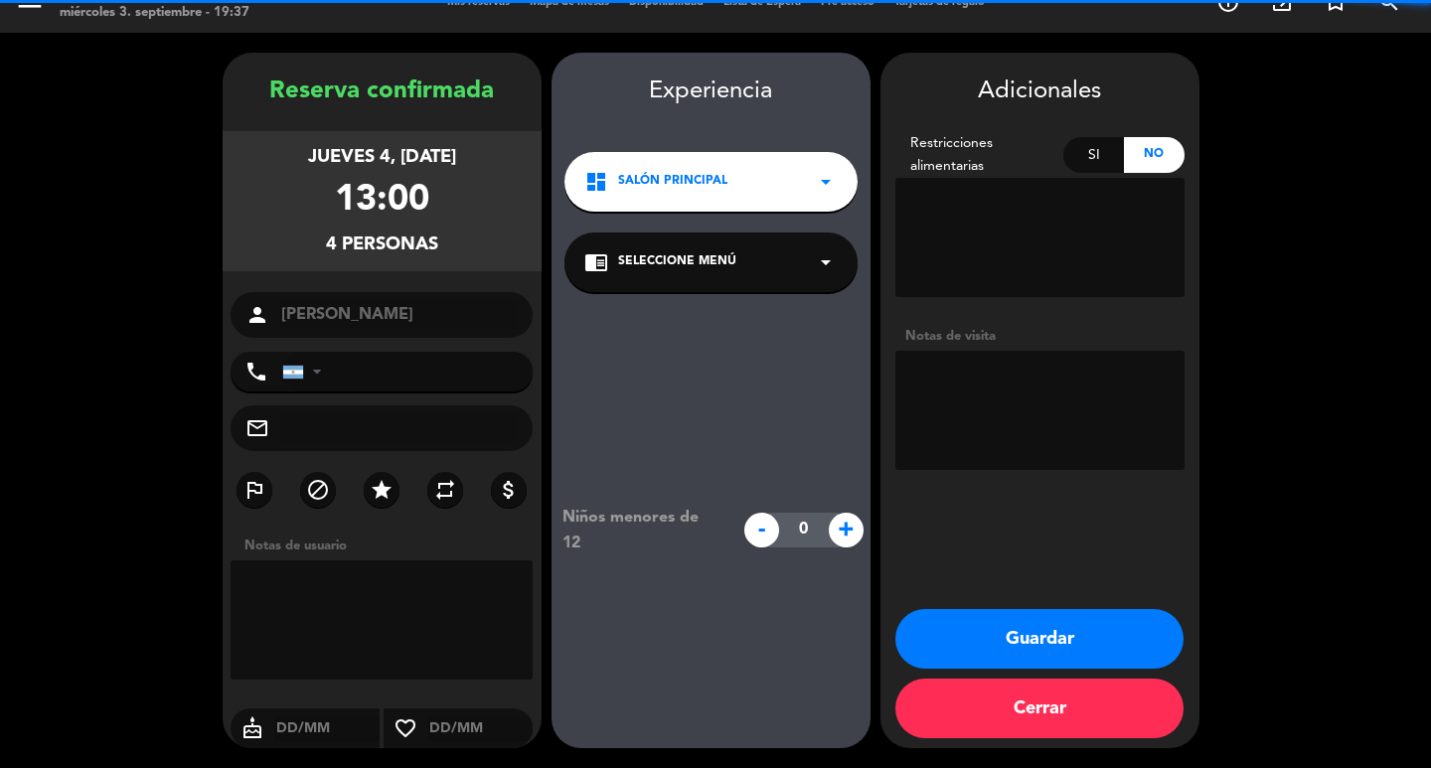
click at [1009, 380] on textarea at bounding box center [1039, 410] width 289 height 119
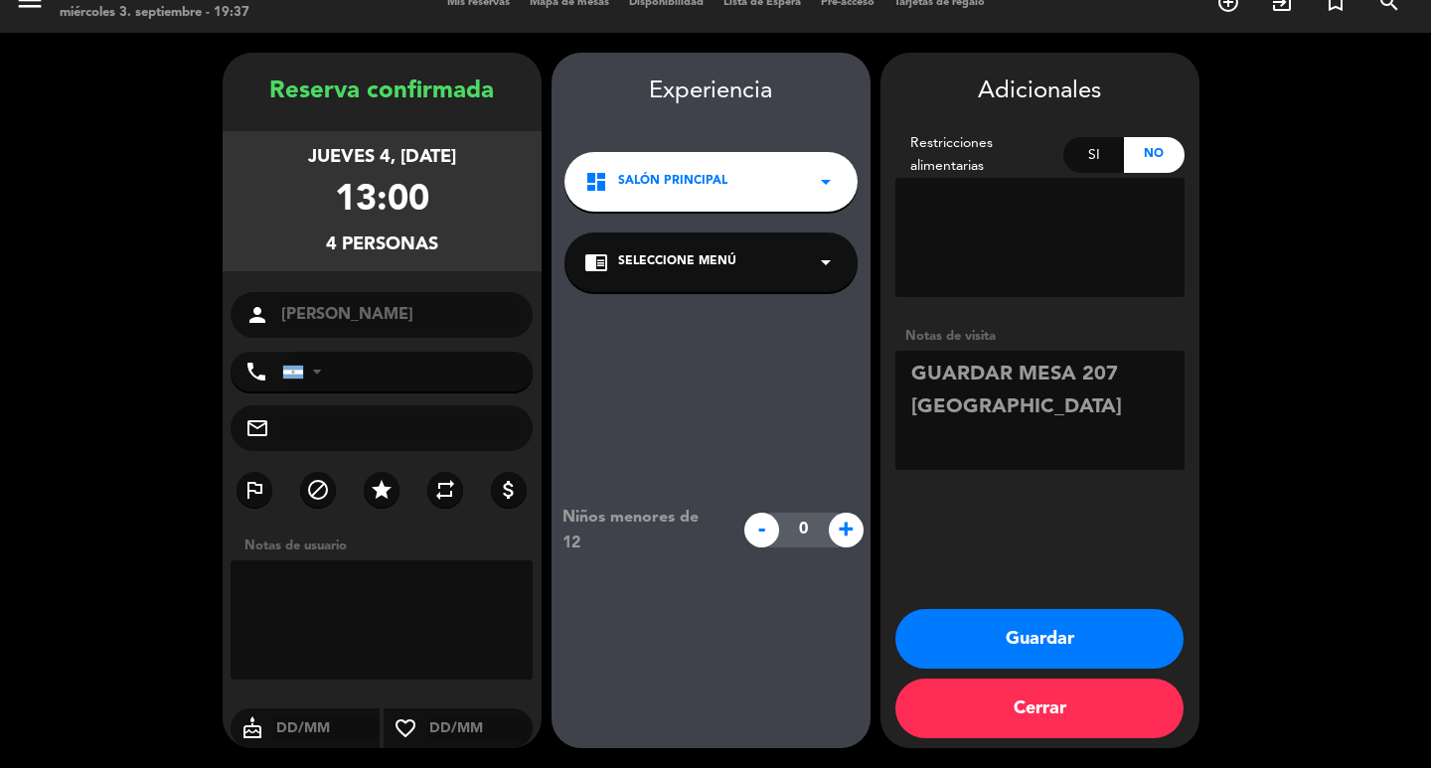
type textarea "GUARDAR MESA 207 [GEOGRAPHIC_DATA]"
drag, startPoint x: 1069, startPoint y: 390, endPoint x: 1126, endPoint y: 432, distance: 70.3
click at [1126, 432] on textarea at bounding box center [1039, 410] width 289 height 119
click at [707, 261] on div "chrome_reader_mode Seleccione Menú arrow_drop_down" at bounding box center [710, 262] width 293 height 60
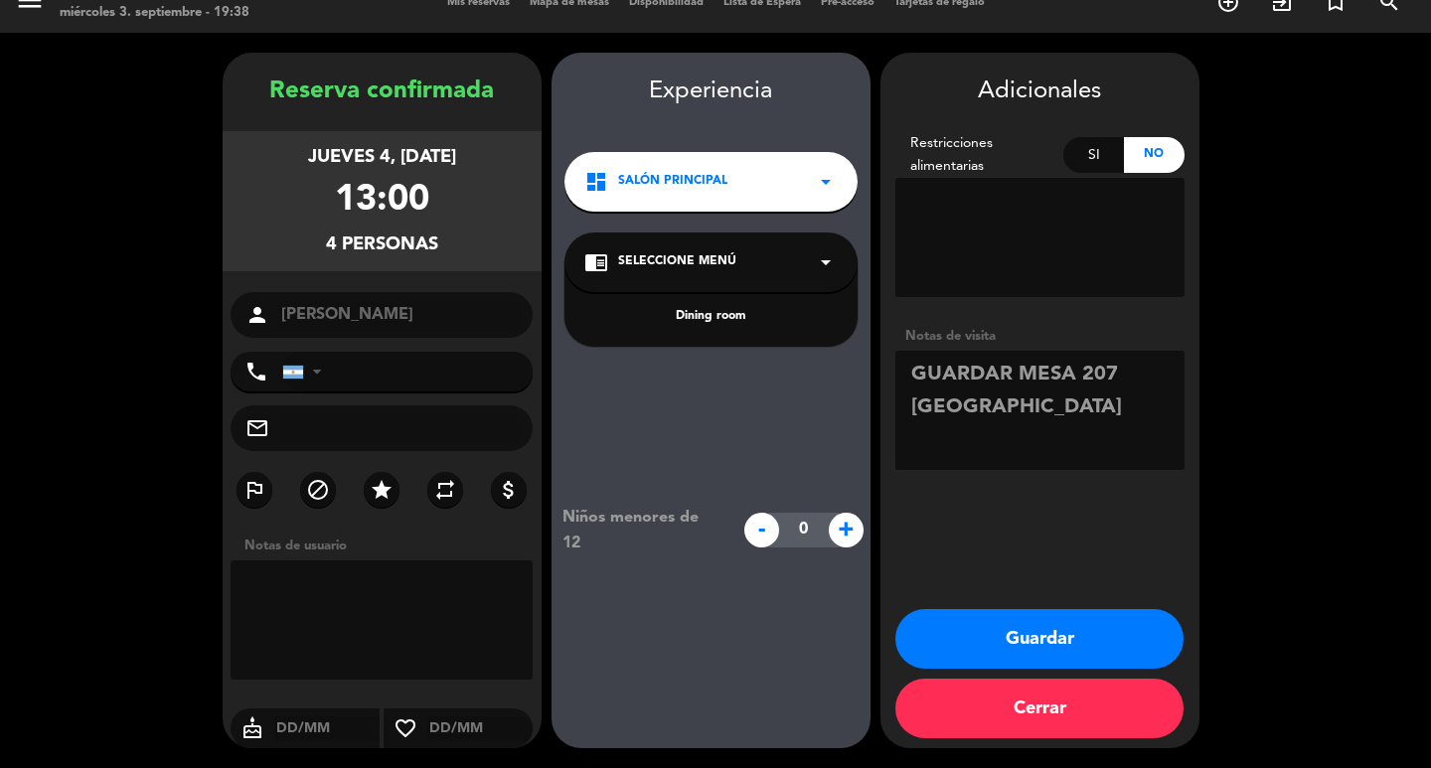
click at [702, 307] on div "Dining room" at bounding box center [710, 317] width 253 height 20
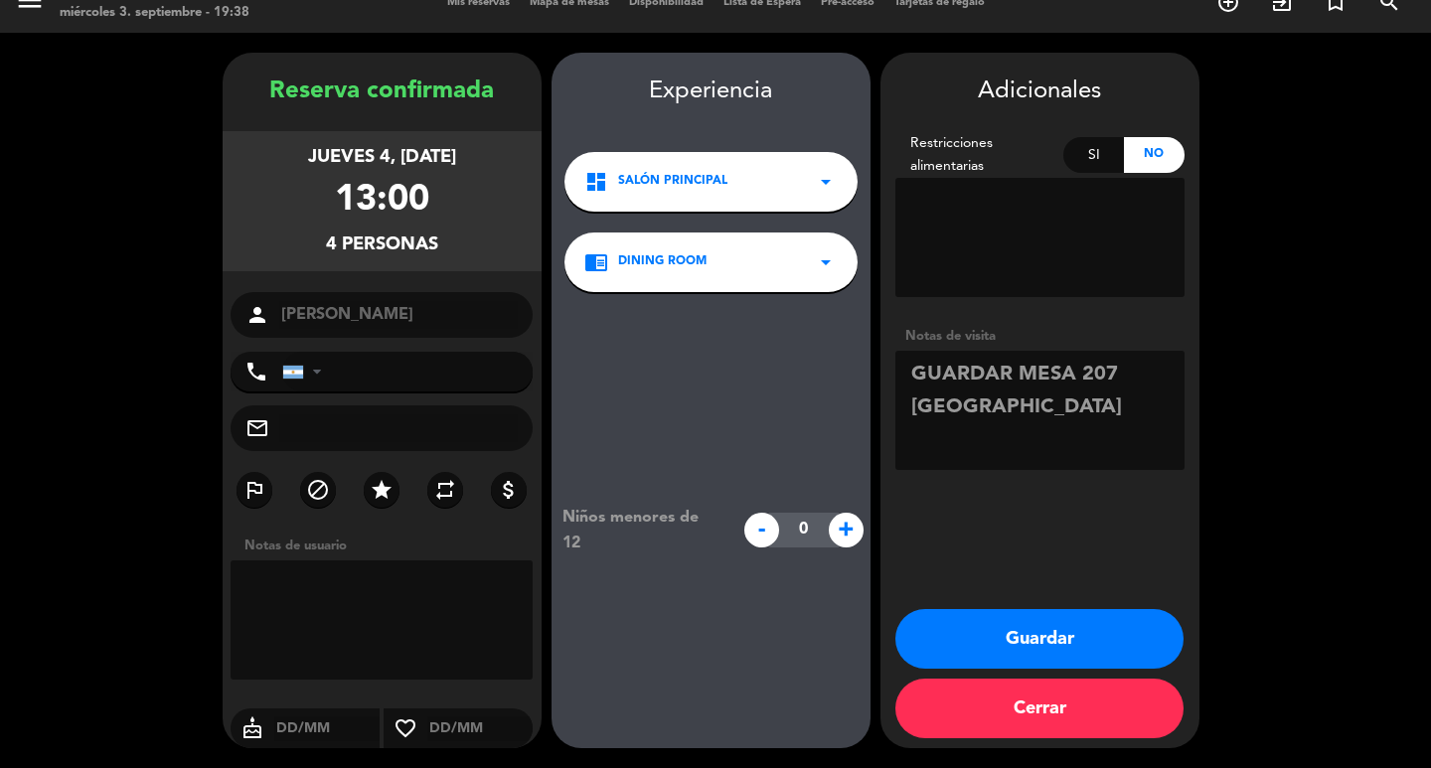
click at [1122, 651] on button "Guardar" at bounding box center [1039, 639] width 288 height 60
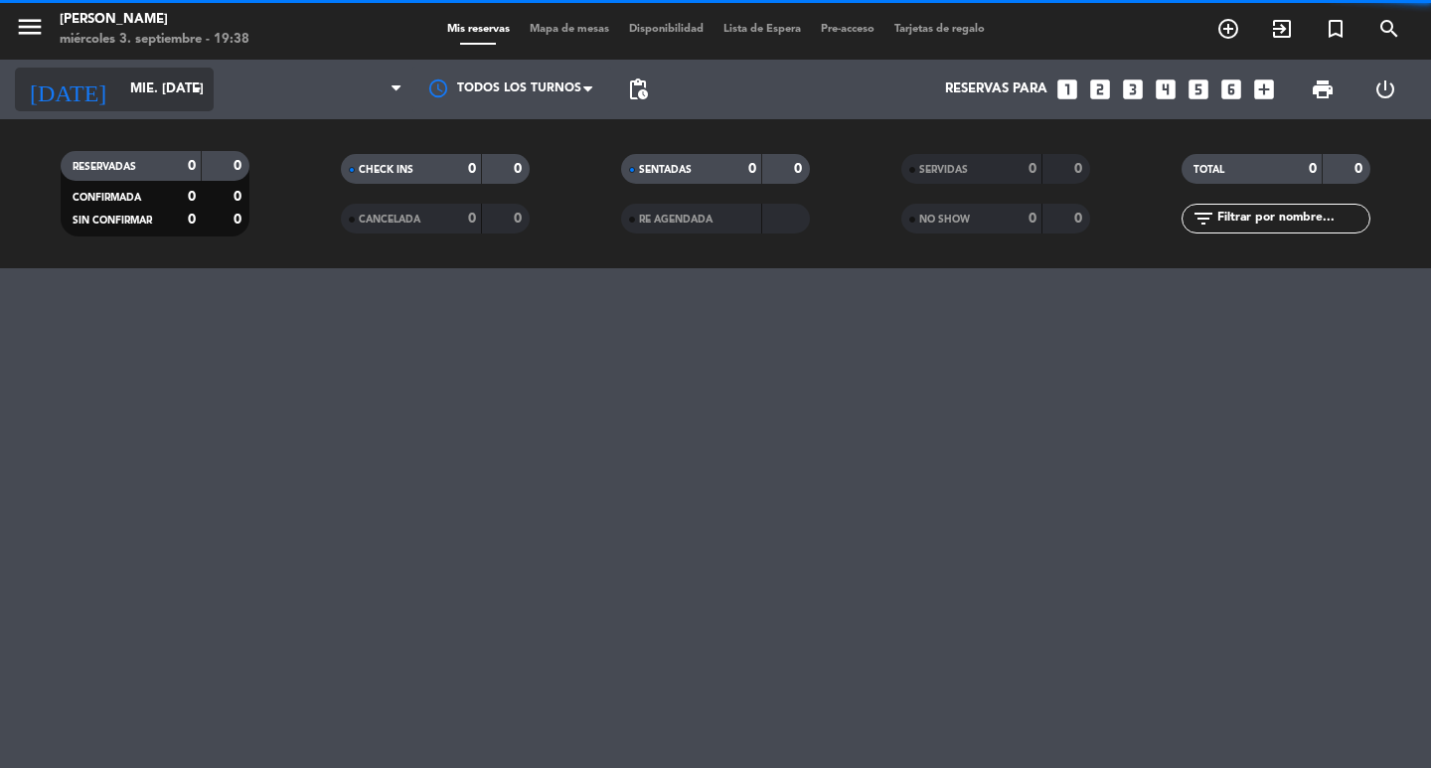
click at [120, 86] on input "mié. [DATE]" at bounding box center [207, 90] width 175 height 36
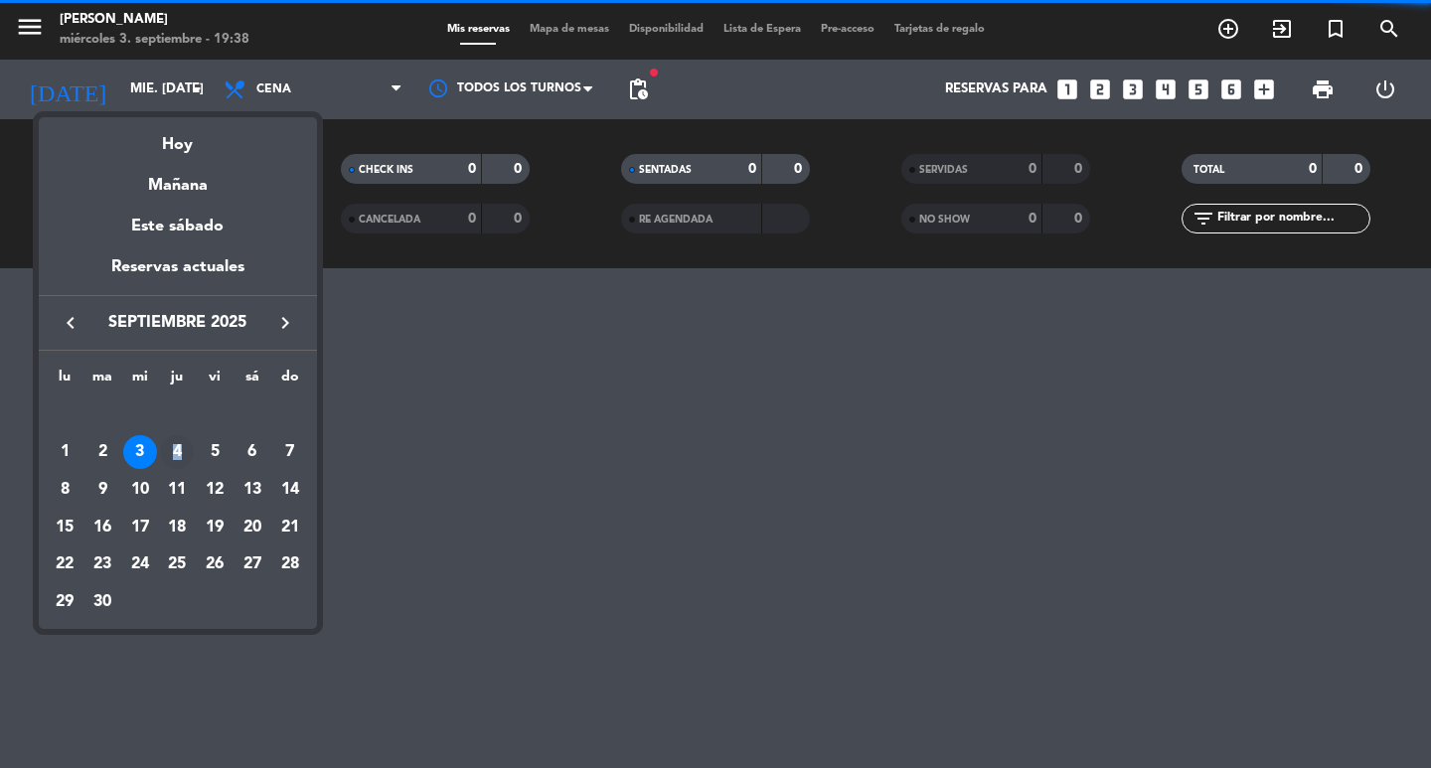
click at [178, 459] on div "4" at bounding box center [177, 452] width 34 height 34
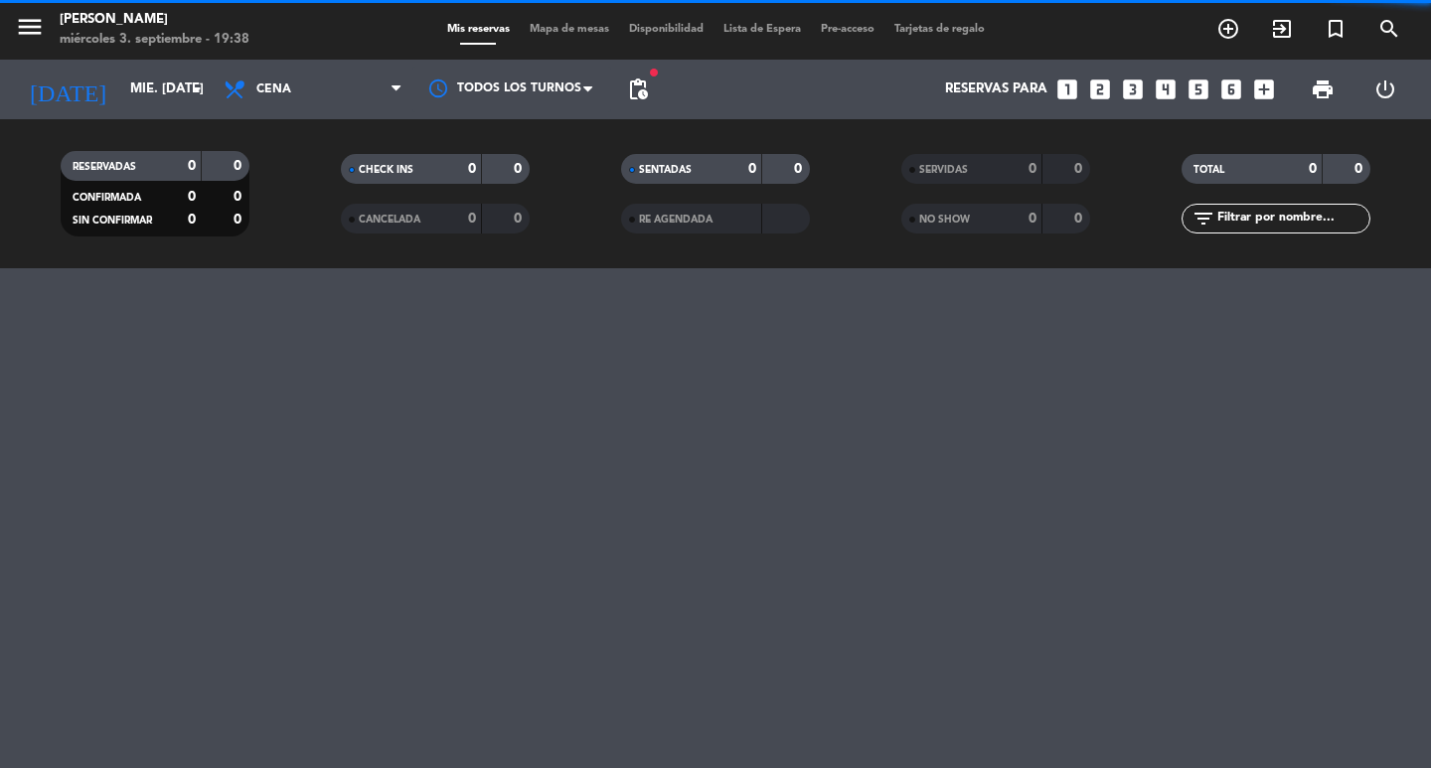
type input "[DEMOGRAPHIC_DATA] [DATE]"
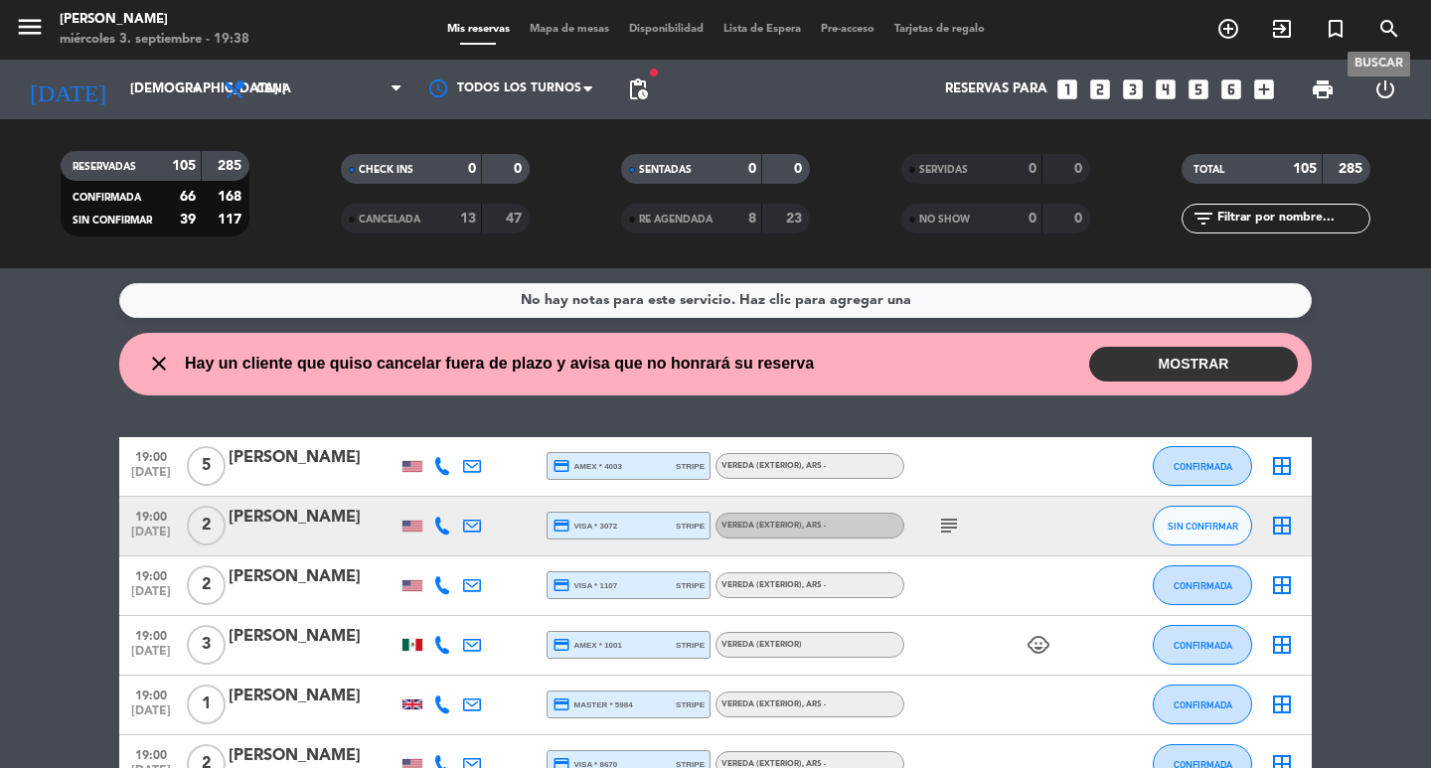
click at [1396, 21] on icon "search" at bounding box center [1389, 29] width 24 height 24
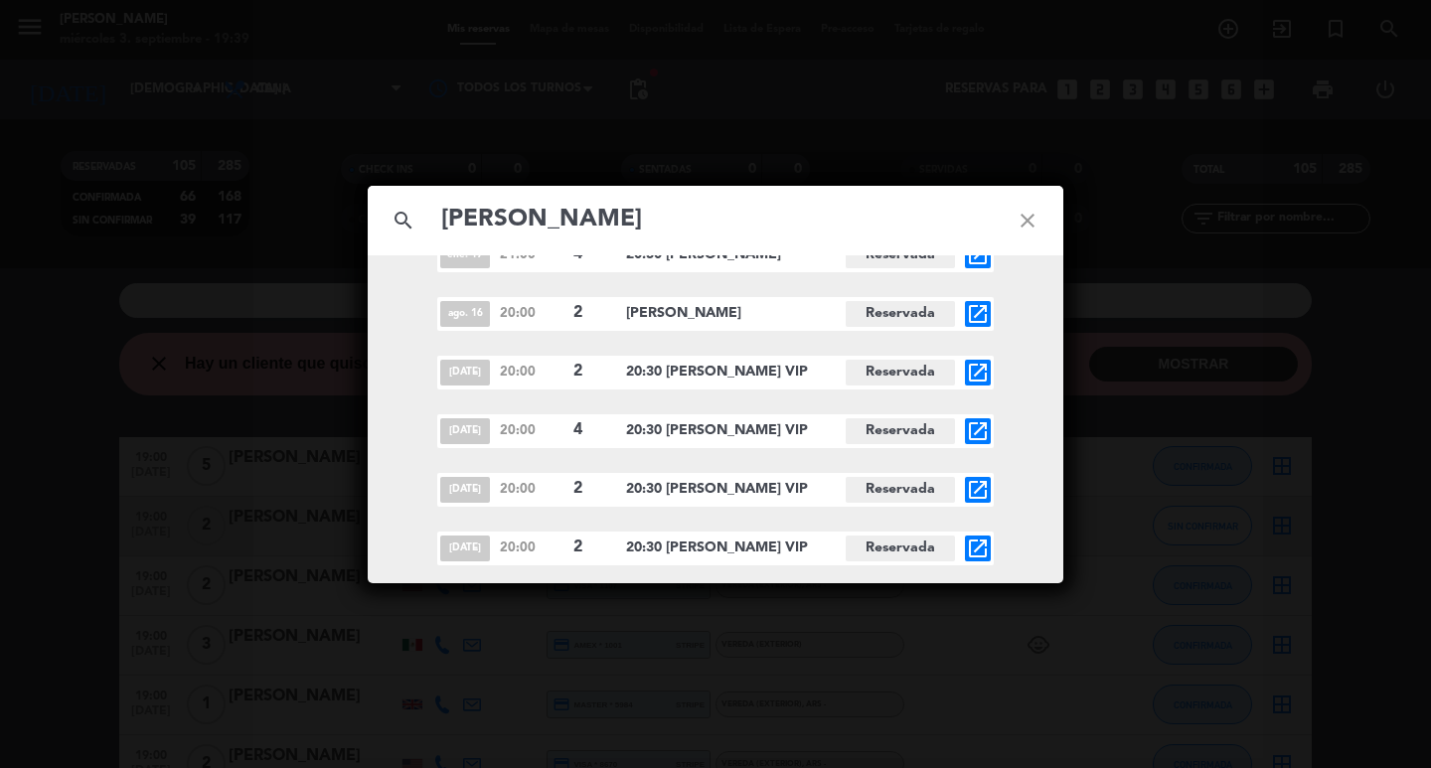
scroll to position [1079, 0]
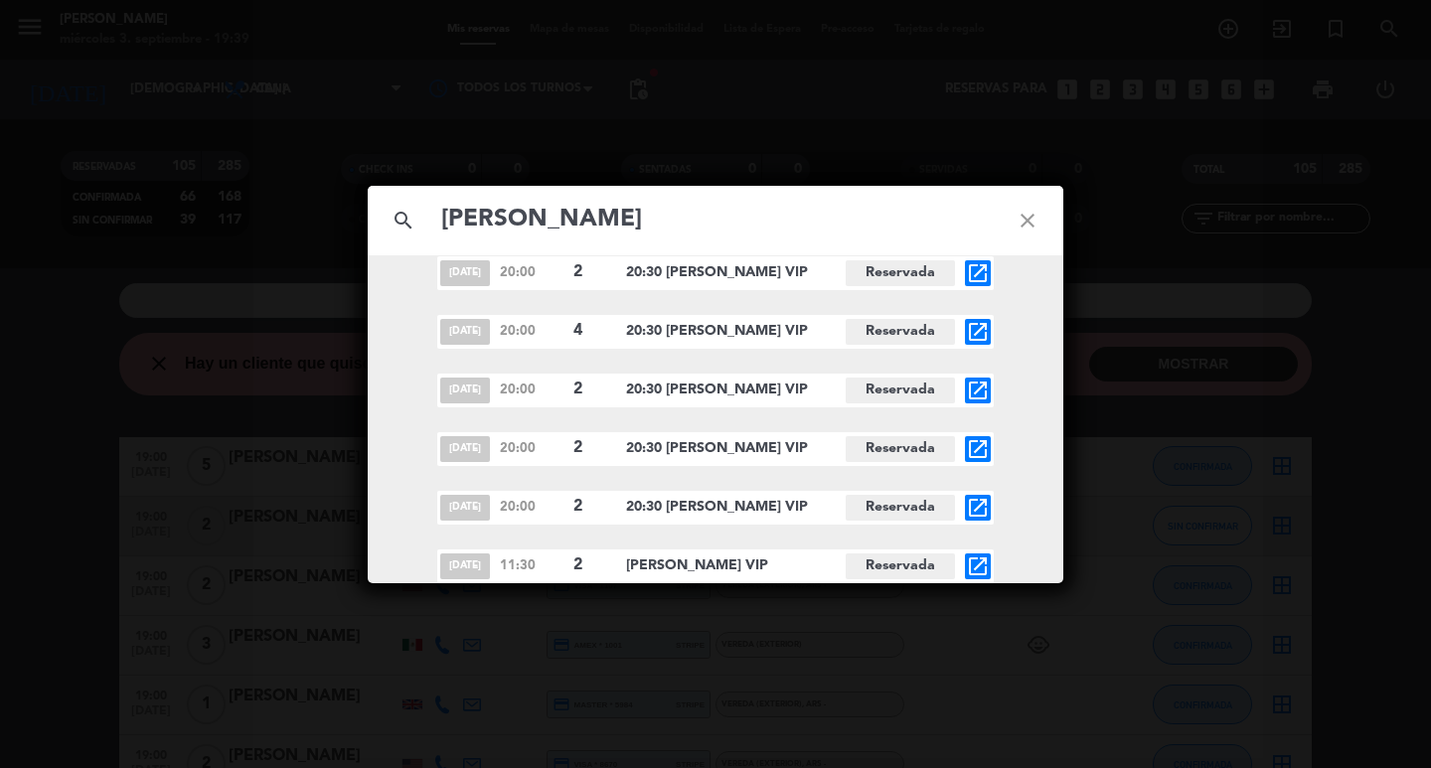
type input "[PERSON_NAME]"
click at [974, 338] on icon "open_in_new" at bounding box center [978, 332] width 24 height 24
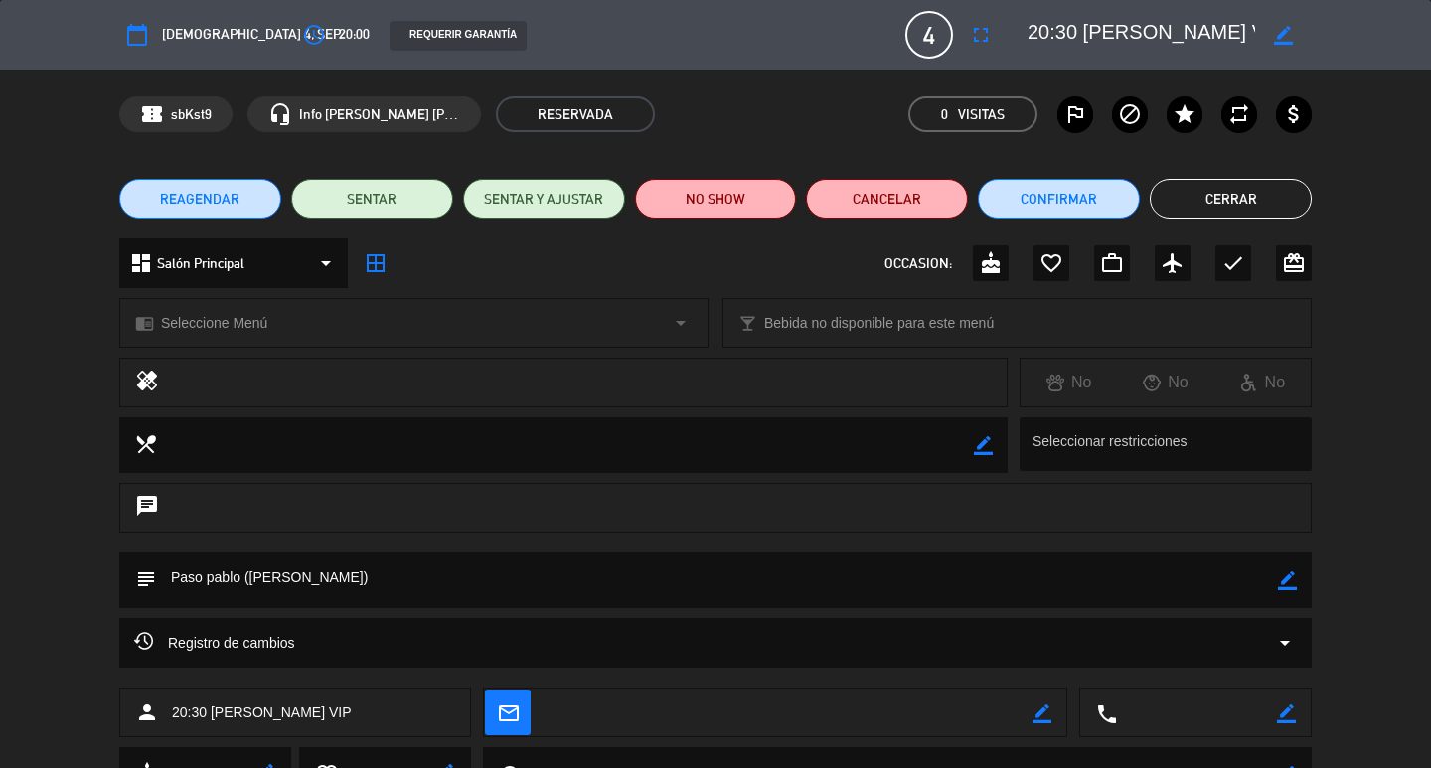
click at [1288, 582] on icon "border_color" at bounding box center [1287, 580] width 19 height 19
drag, startPoint x: 1219, startPoint y: 592, endPoint x: 1209, endPoint y: 589, distance: 10.4
click at [1214, 591] on textarea at bounding box center [717, 580] width 1122 height 56
click at [1293, 594] on div at bounding box center [1287, 580] width 19 height 56
click at [1308, 581] on div "subject" at bounding box center [715, 580] width 1192 height 56
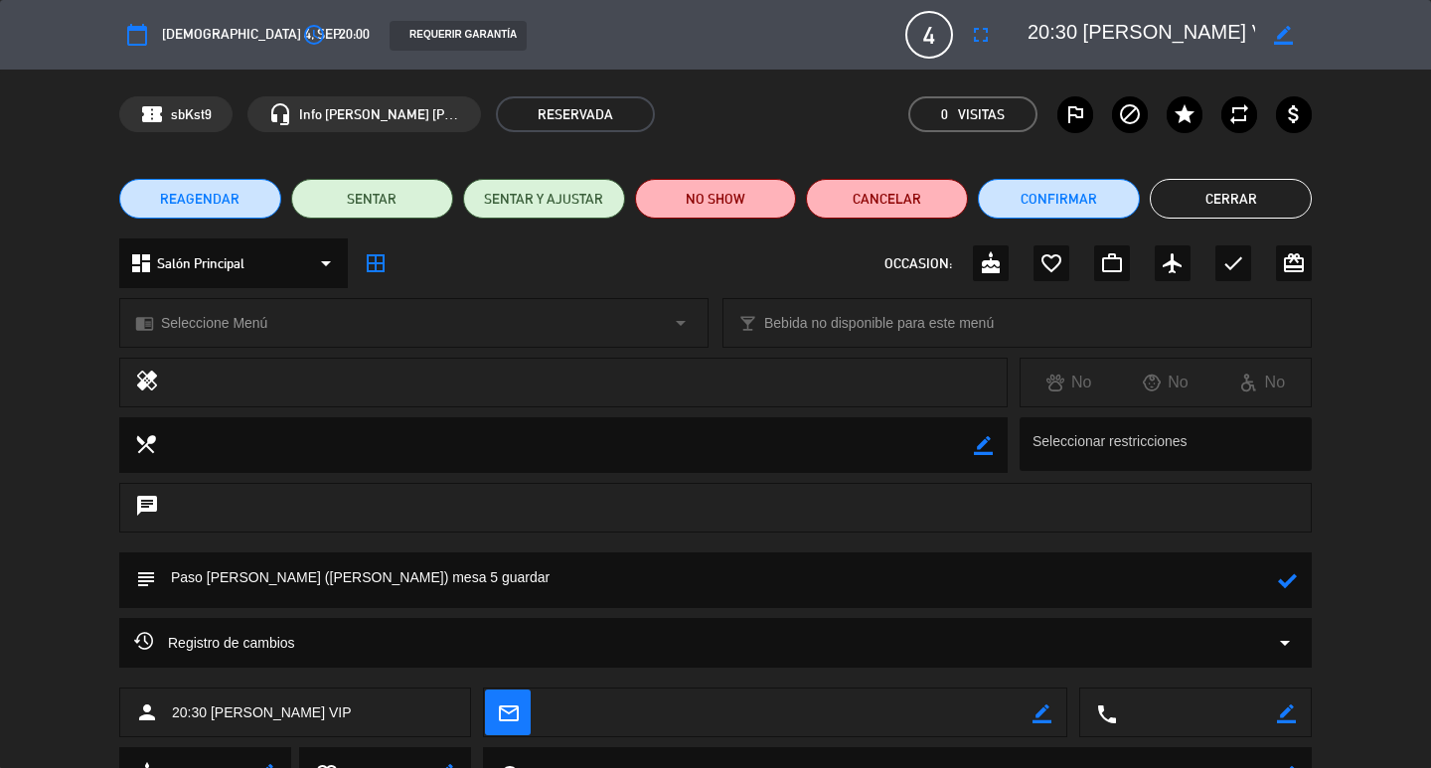
click at [1294, 580] on div "subject" at bounding box center [715, 580] width 1192 height 56
click at [1294, 580] on icon at bounding box center [1287, 580] width 19 height 19
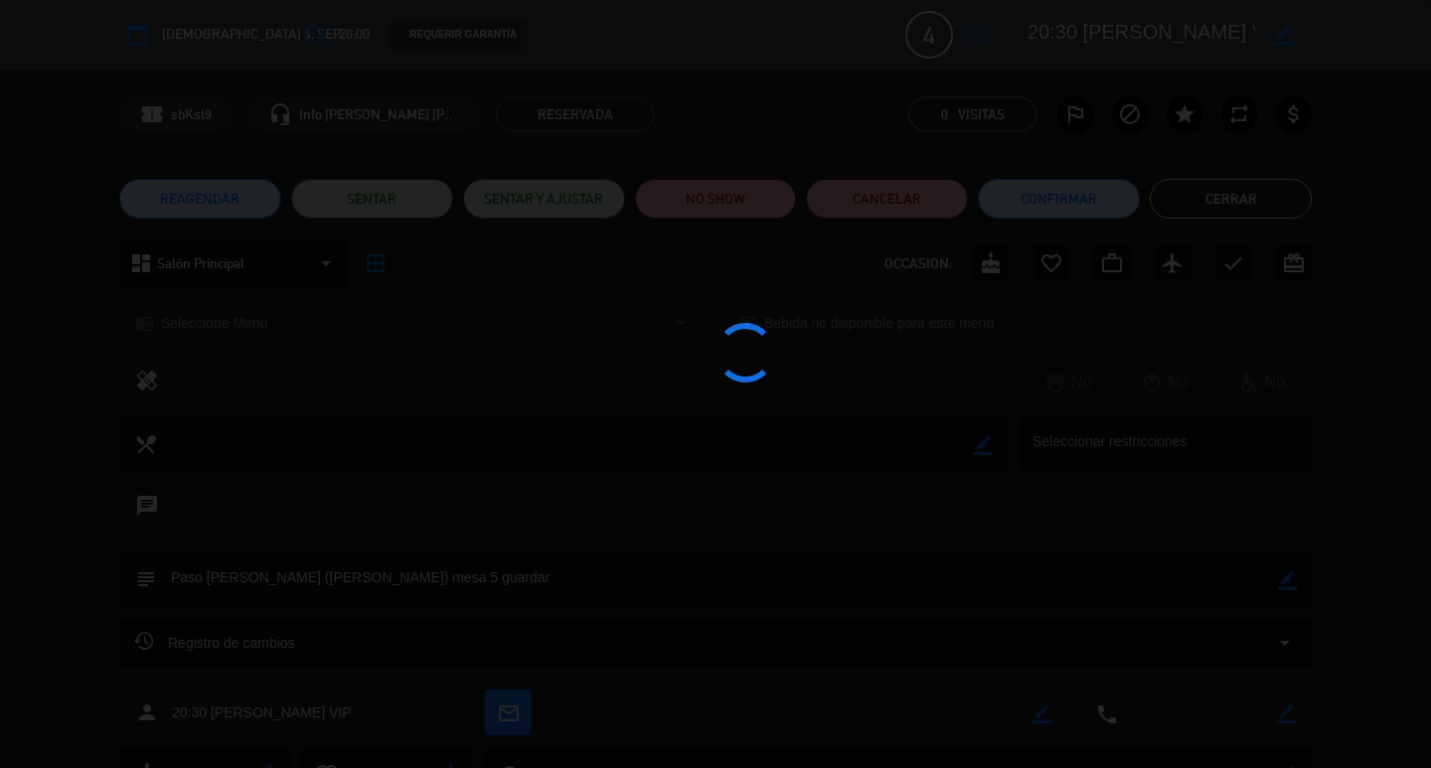
type textarea "Paso [PERSON_NAME] ([PERSON_NAME]) mesa 5 guardar"
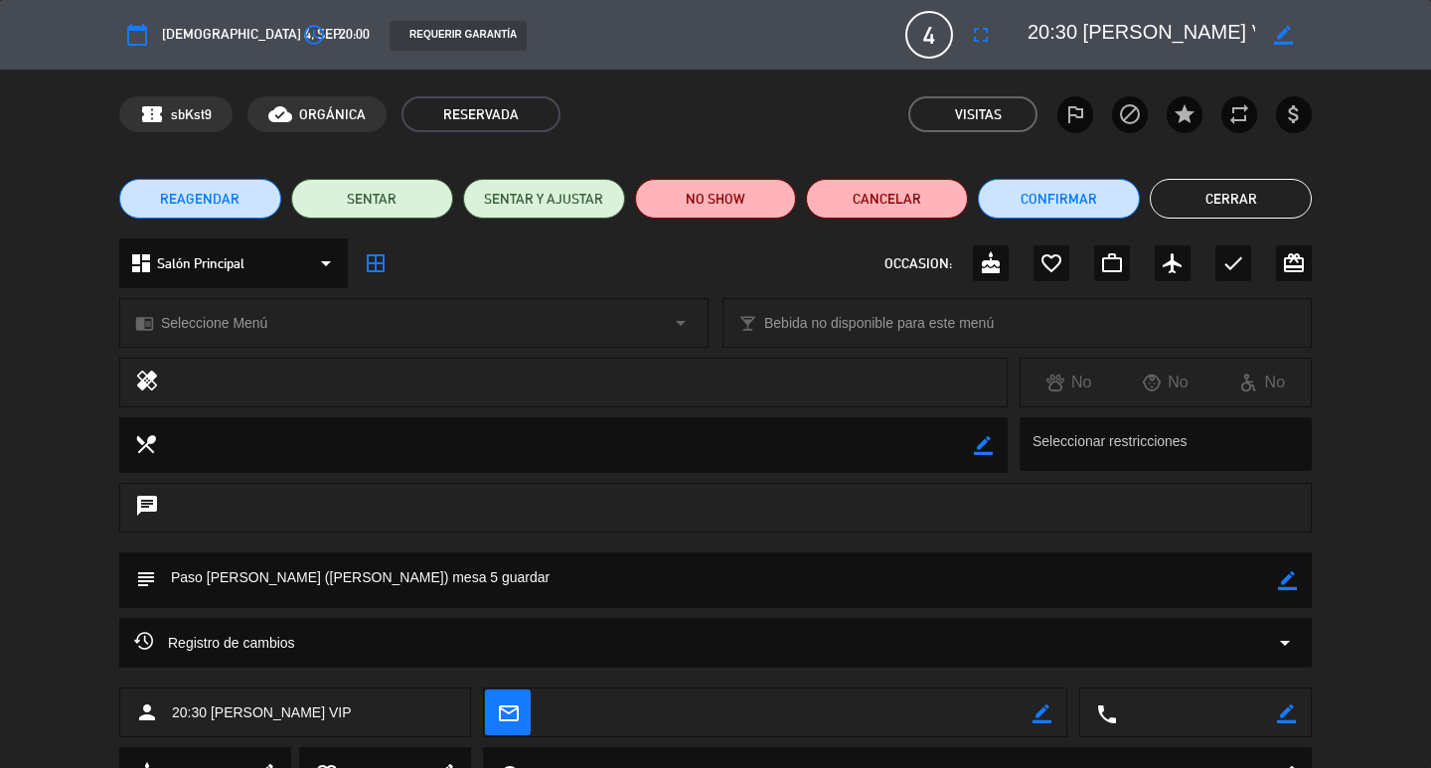
click at [1215, 194] on button "Cerrar" at bounding box center [1230, 199] width 162 height 40
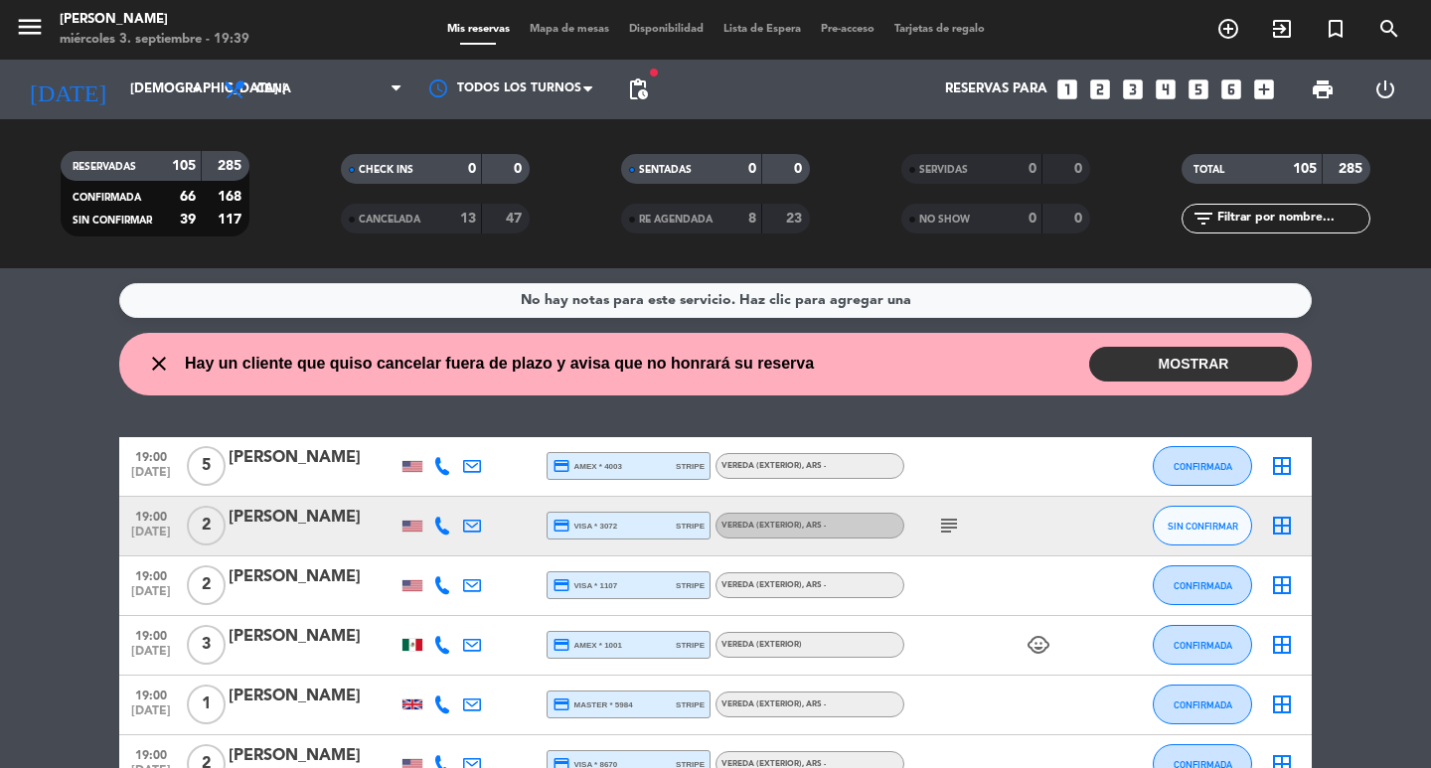
click at [141, 115] on div "[DATE] [DEMOGRAPHIC_DATA] [DATE] arrow_drop_down" at bounding box center [114, 90] width 199 height 60
click at [158, 100] on input "[DEMOGRAPHIC_DATA] [DATE]" at bounding box center [207, 90] width 175 height 36
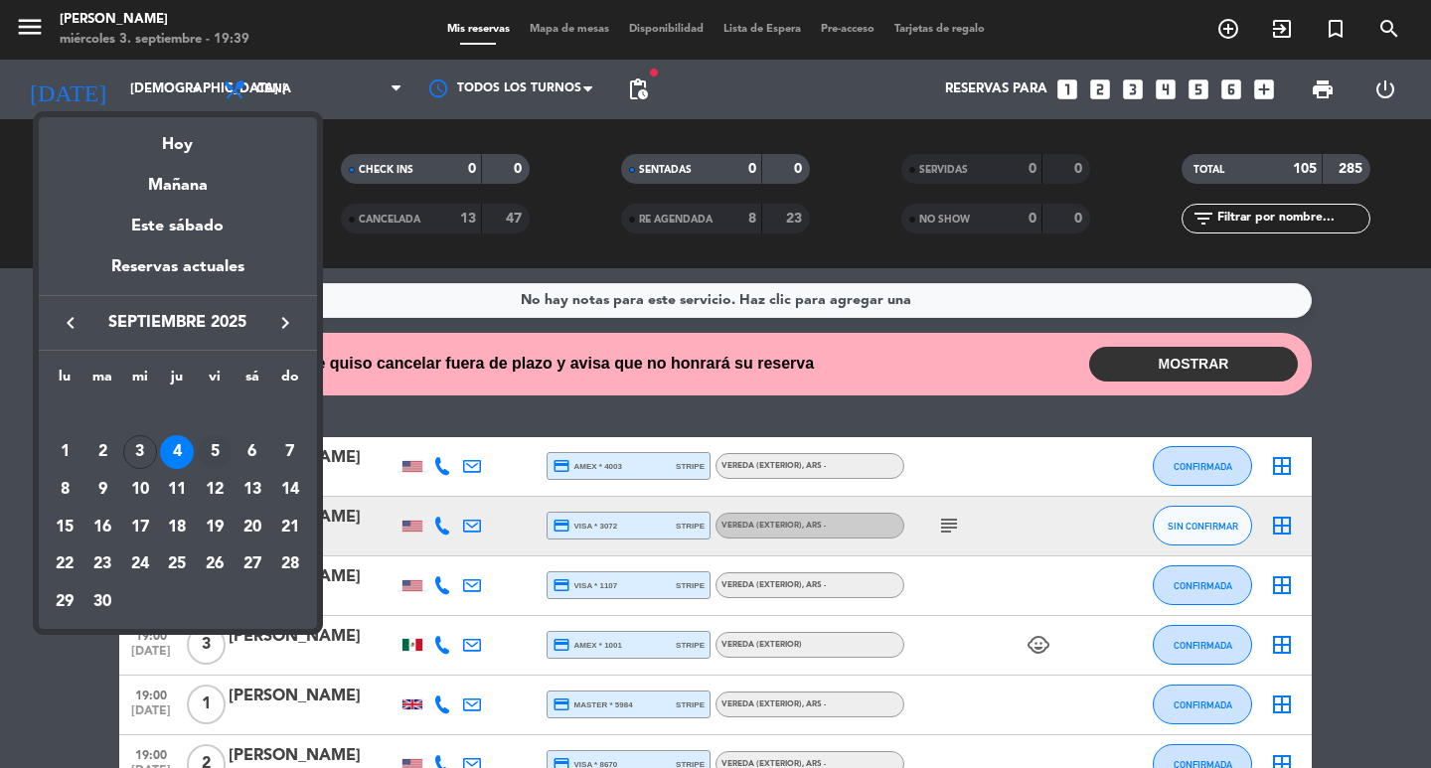
click at [208, 447] on div "5" at bounding box center [215, 452] width 34 height 34
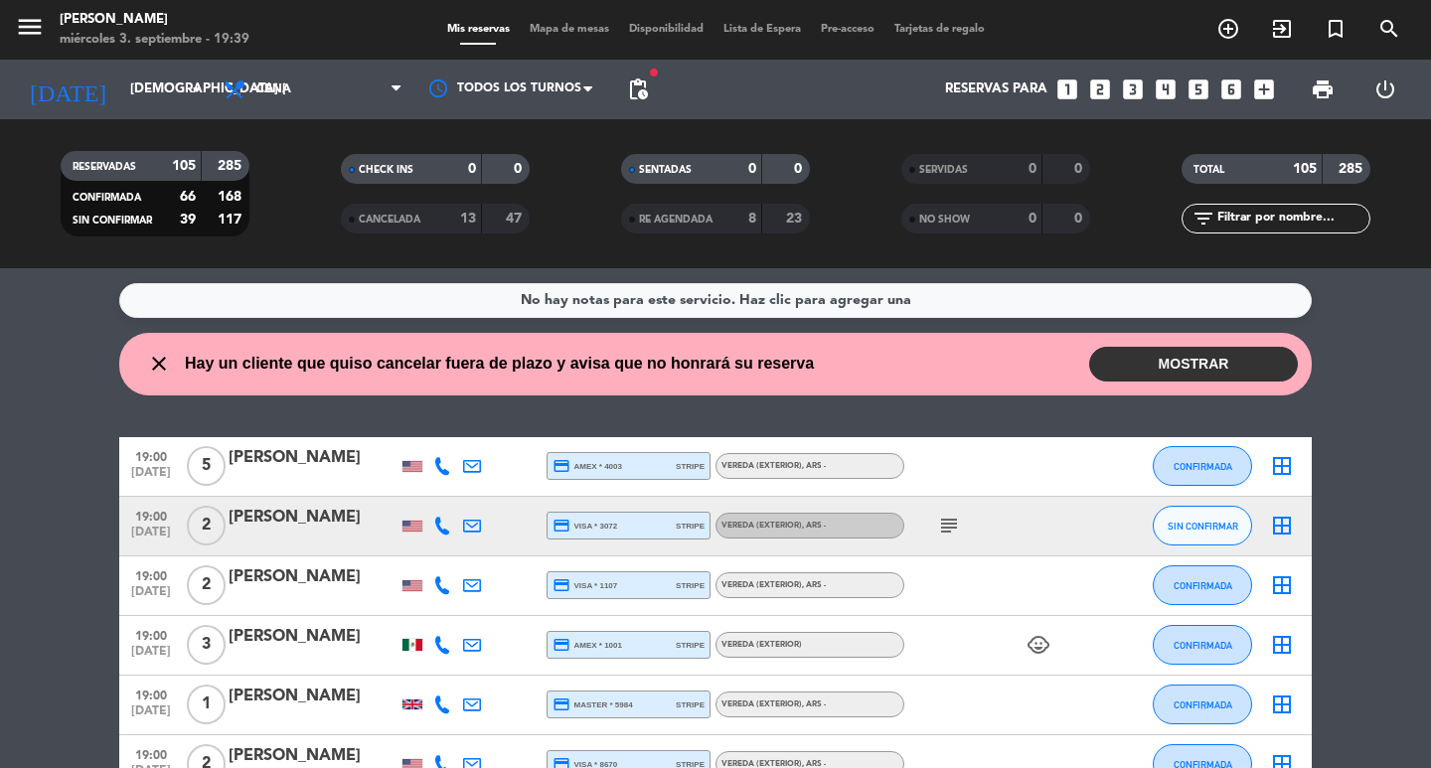
type input "vie. [DATE]"
click at [1251, 212] on input "text" at bounding box center [1292, 219] width 154 height 22
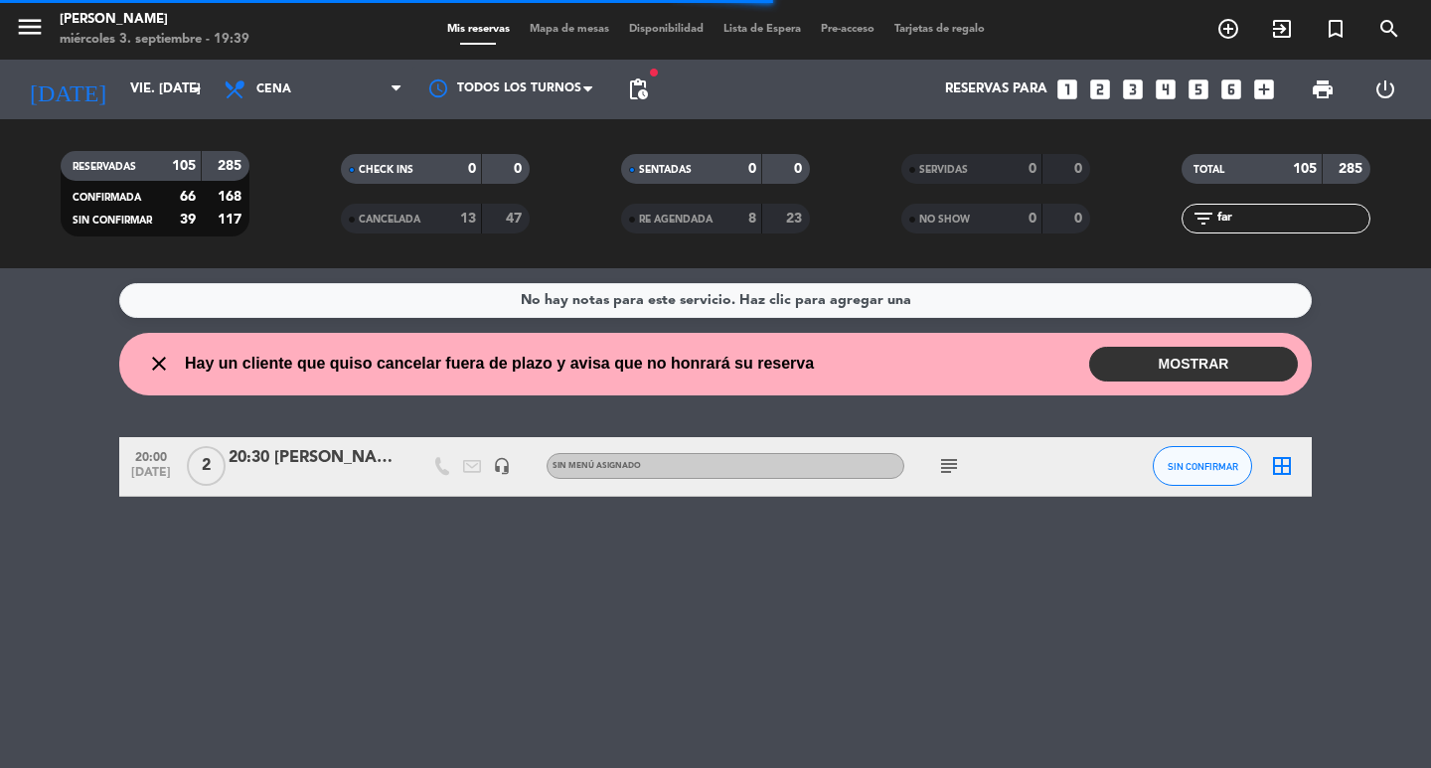
type input "far"
click at [365, 471] on div "20:30 [PERSON_NAME] VIP" at bounding box center [312, 458] width 169 height 26
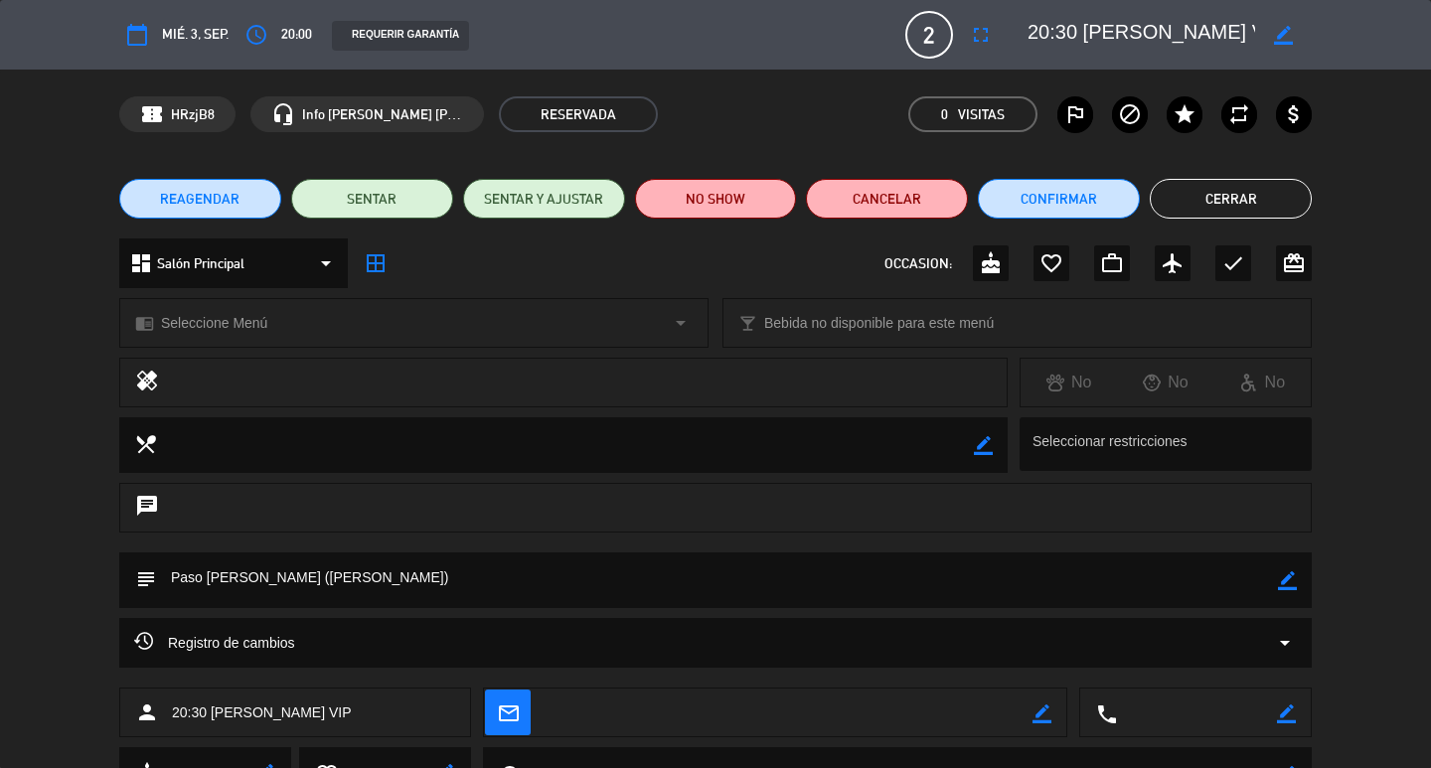
click at [1284, 578] on icon "border_color" at bounding box center [1287, 580] width 19 height 19
click at [1154, 597] on textarea at bounding box center [717, 580] width 1122 height 56
type textarea "Paso [PERSON_NAME] ([PERSON_NAME]) mesa 5 guardar"
click at [1284, 571] on icon at bounding box center [1287, 580] width 19 height 19
click at [1271, 206] on button "Cerrar" at bounding box center [1230, 199] width 162 height 40
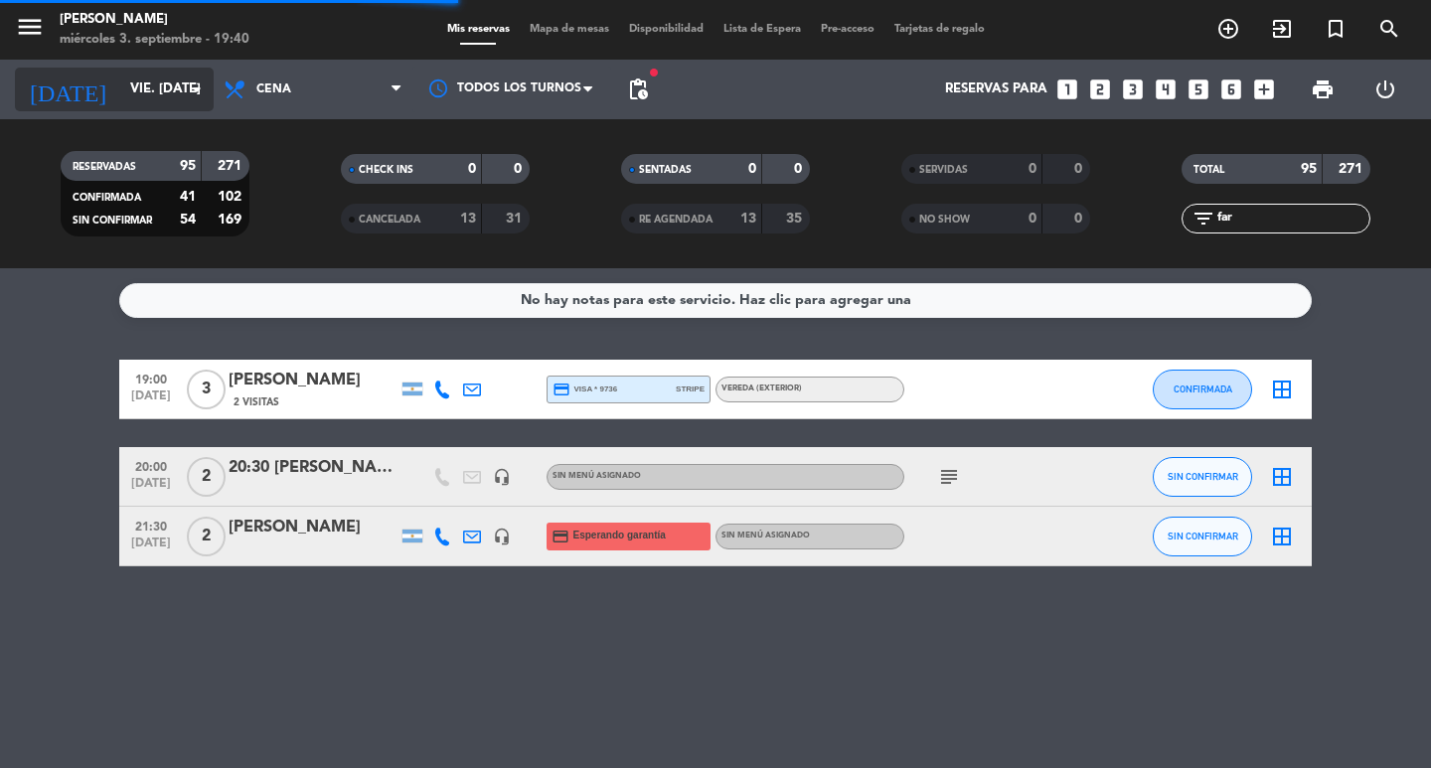
click at [131, 74] on input "vie. [DATE]" at bounding box center [207, 90] width 175 height 36
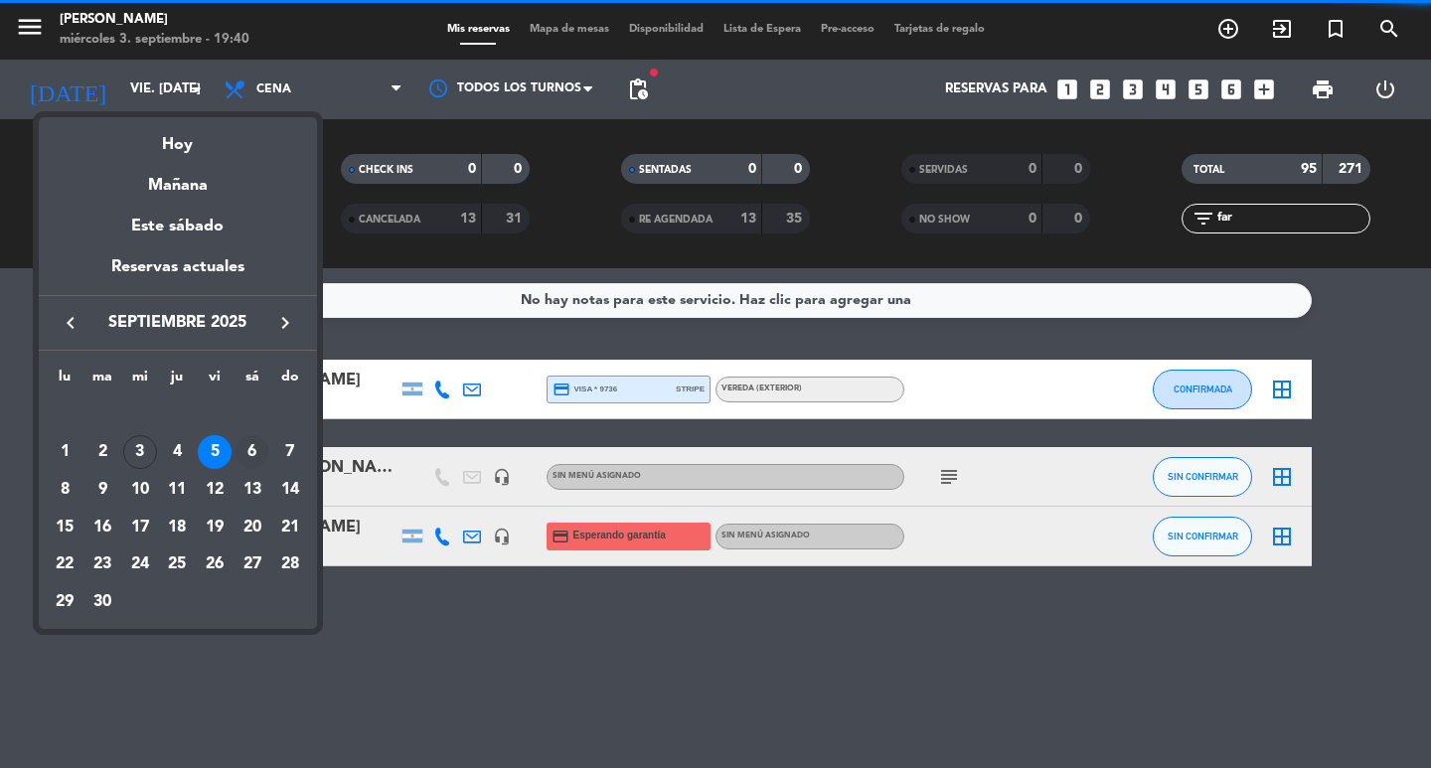
click at [249, 453] on div "6" at bounding box center [252, 452] width 34 height 34
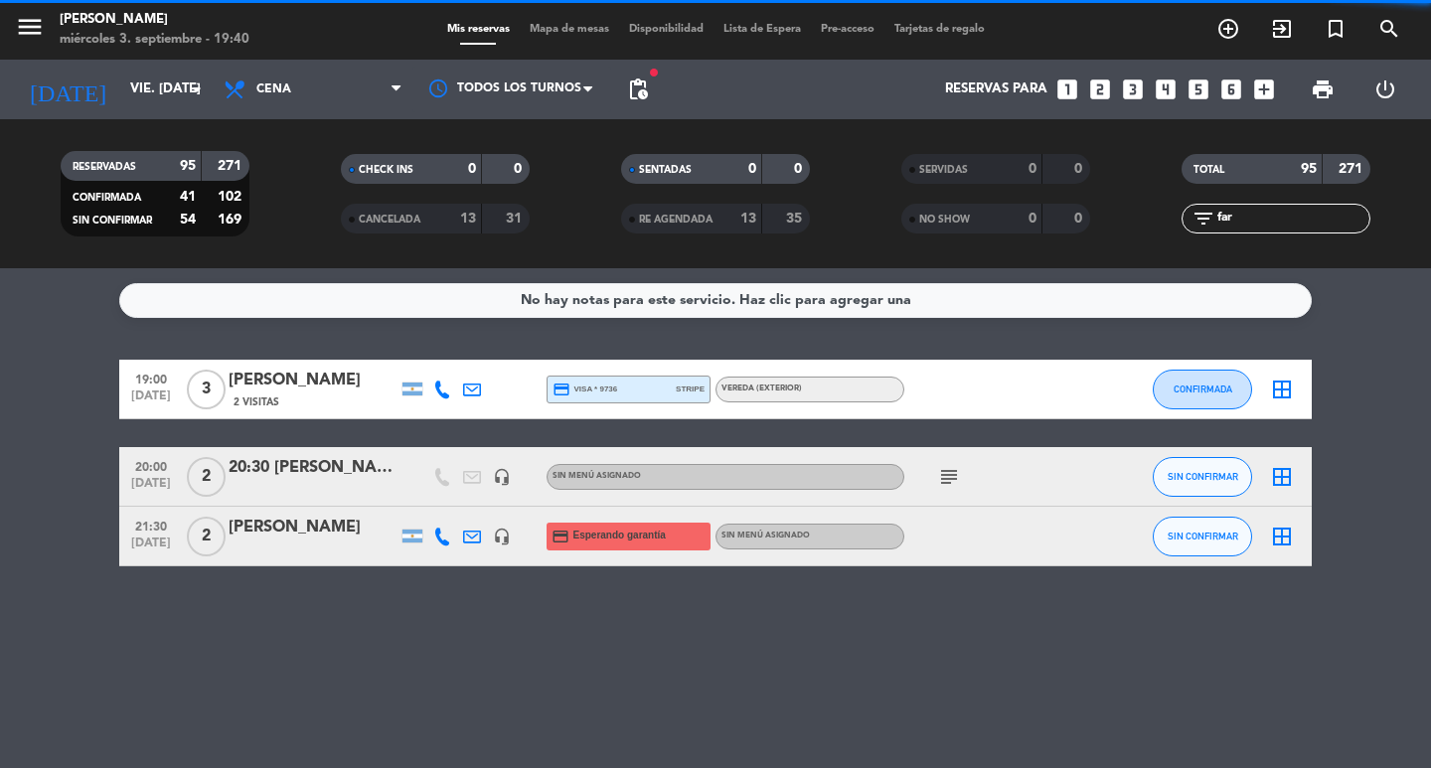
type input "sáb. [DATE]"
click at [1299, 216] on input "far" at bounding box center [1292, 219] width 154 height 22
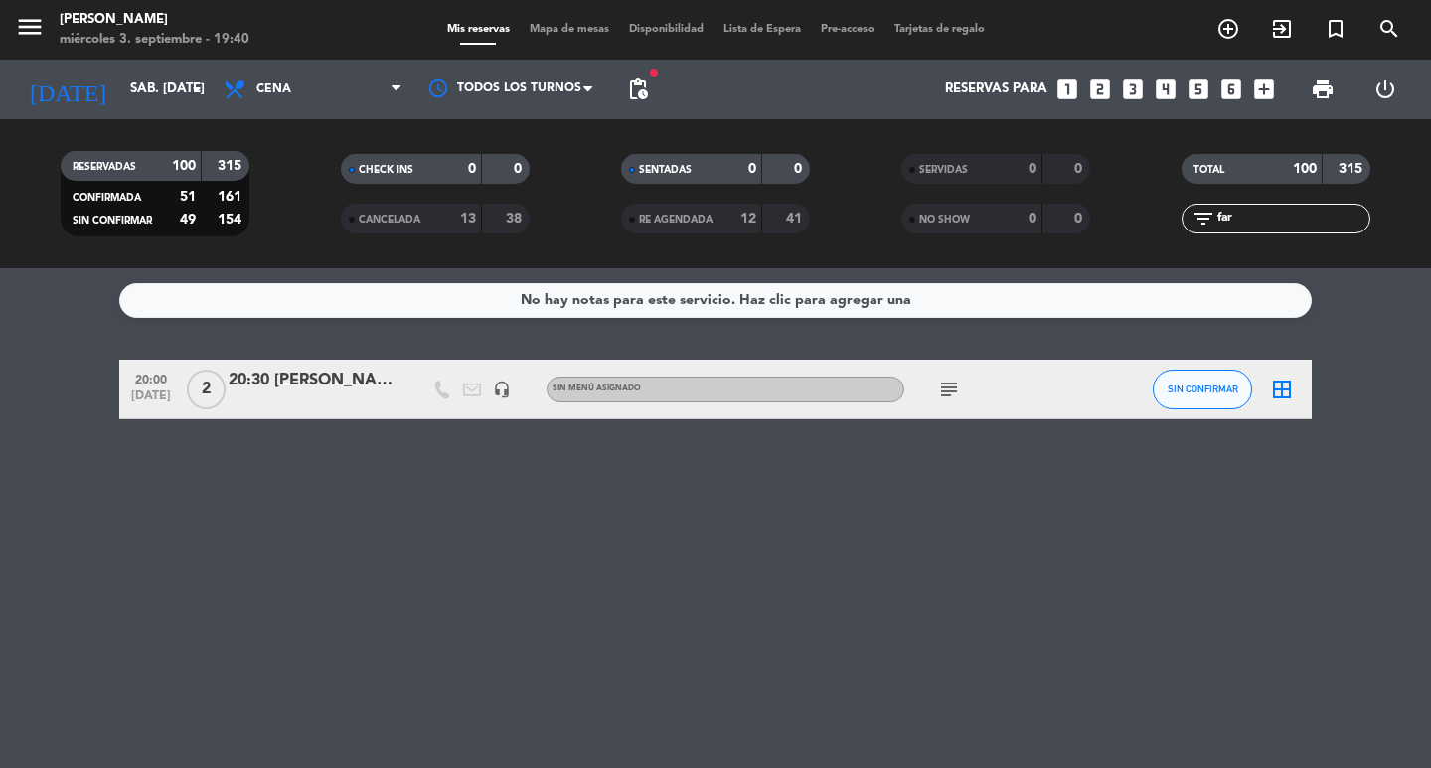
click at [310, 389] on div "20:30 [PERSON_NAME] VIP" at bounding box center [312, 381] width 169 height 26
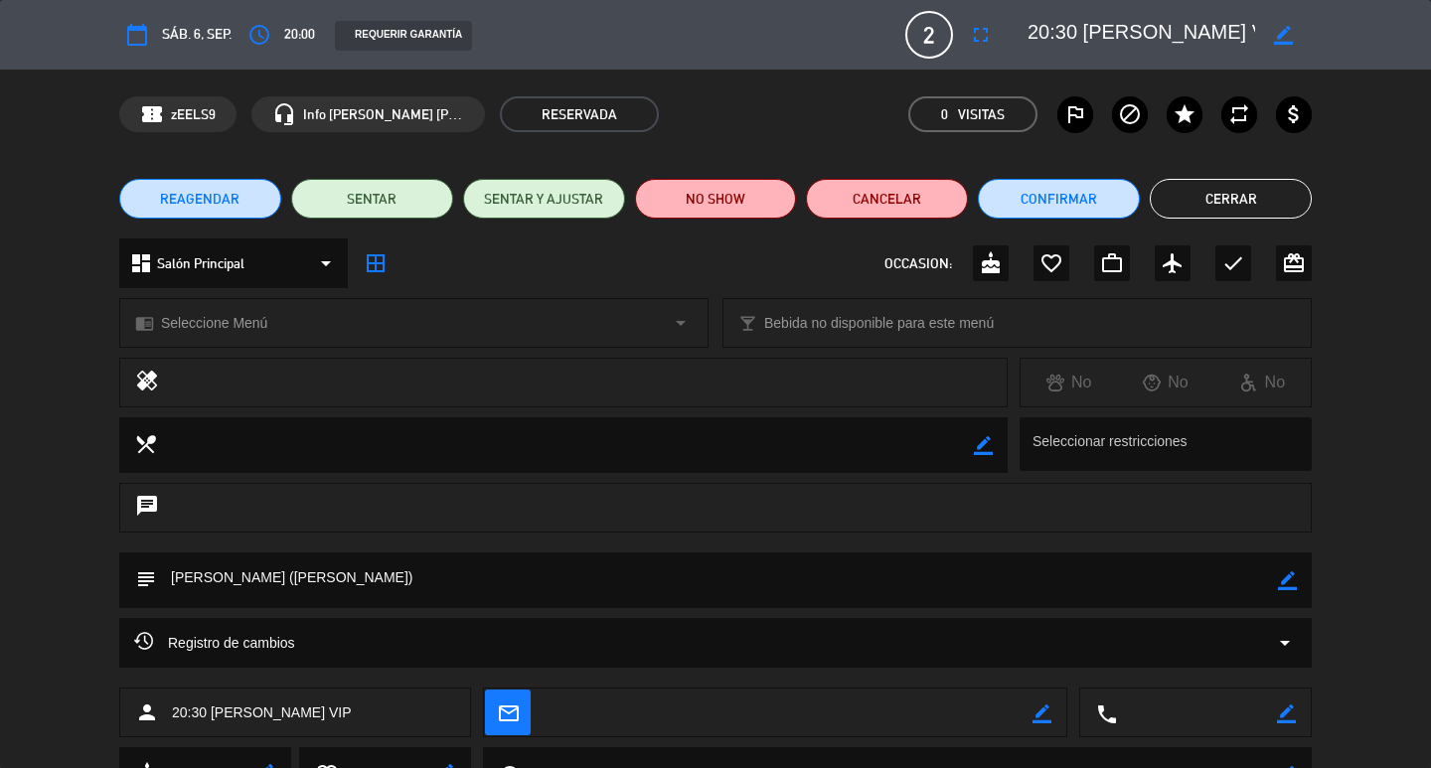
click at [1280, 581] on div "subject border_color" at bounding box center [715, 580] width 1192 height 56
click at [1281, 581] on icon "border_color" at bounding box center [1287, 580] width 19 height 19
click at [1221, 582] on textarea at bounding box center [717, 580] width 1122 height 56
type textarea "[PERSON_NAME] ([PERSON_NAME]) mesa 5 guardar"
click at [1291, 583] on icon at bounding box center [1287, 580] width 19 height 19
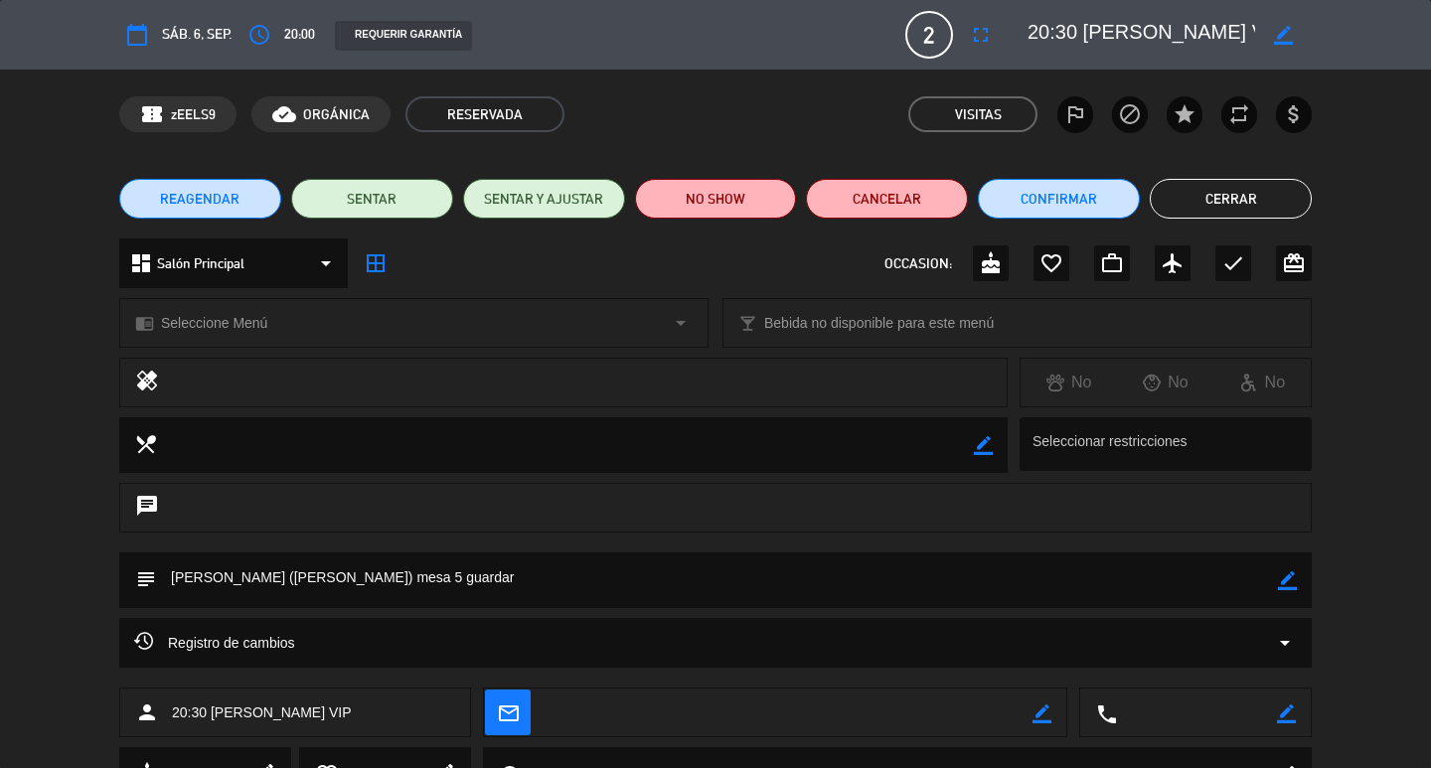
click at [1275, 202] on button "Cerrar" at bounding box center [1230, 199] width 162 height 40
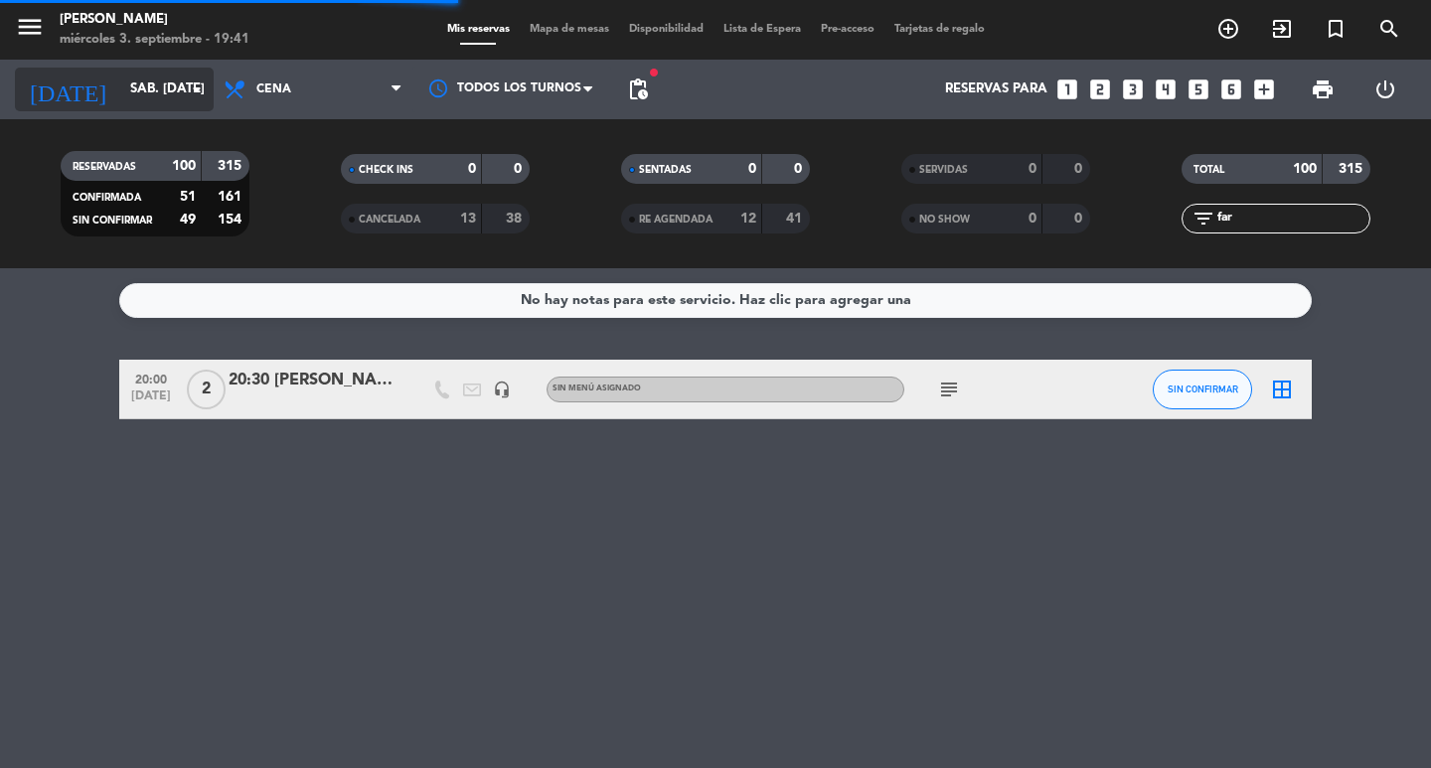
click at [160, 87] on input "sáb. [DATE]" at bounding box center [207, 90] width 175 height 36
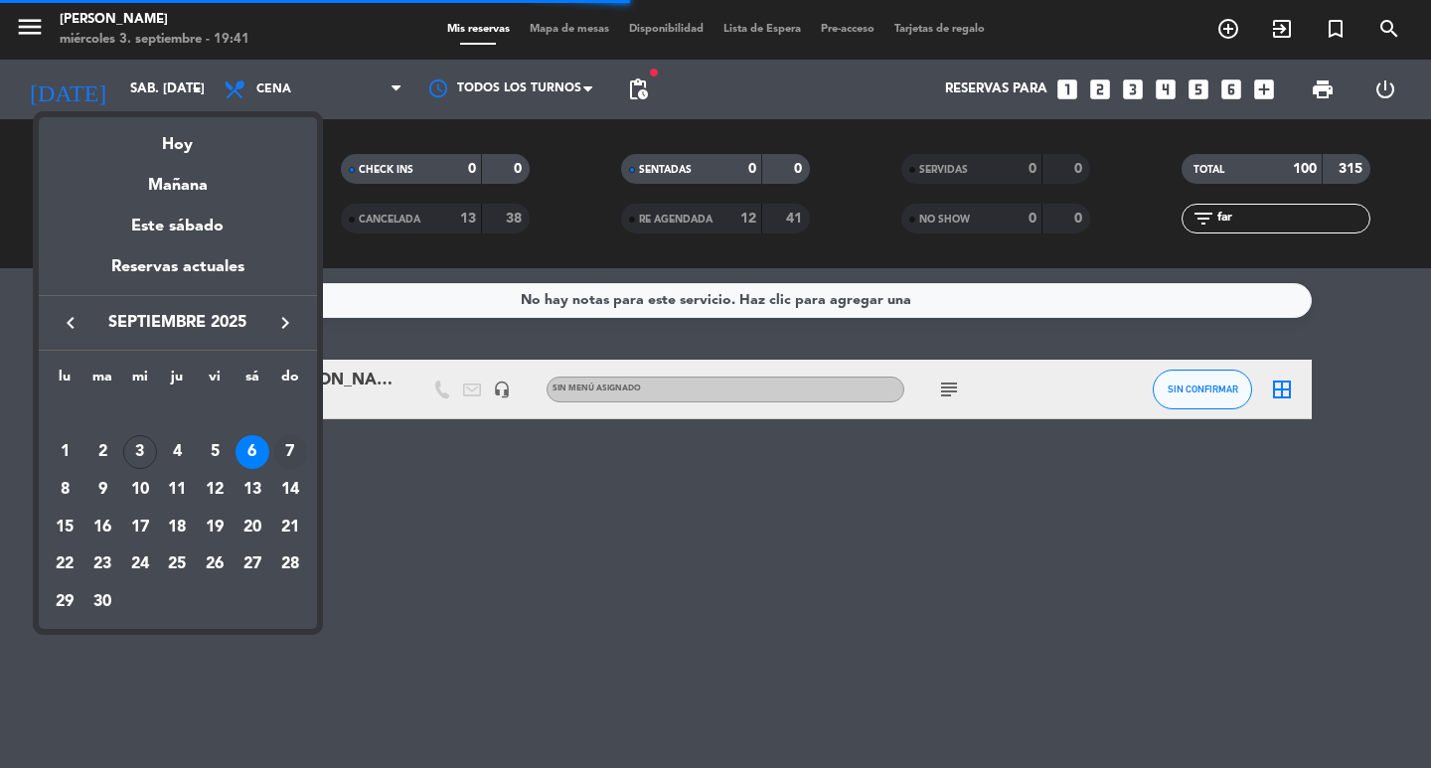
click at [293, 446] on div "7" at bounding box center [290, 452] width 34 height 34
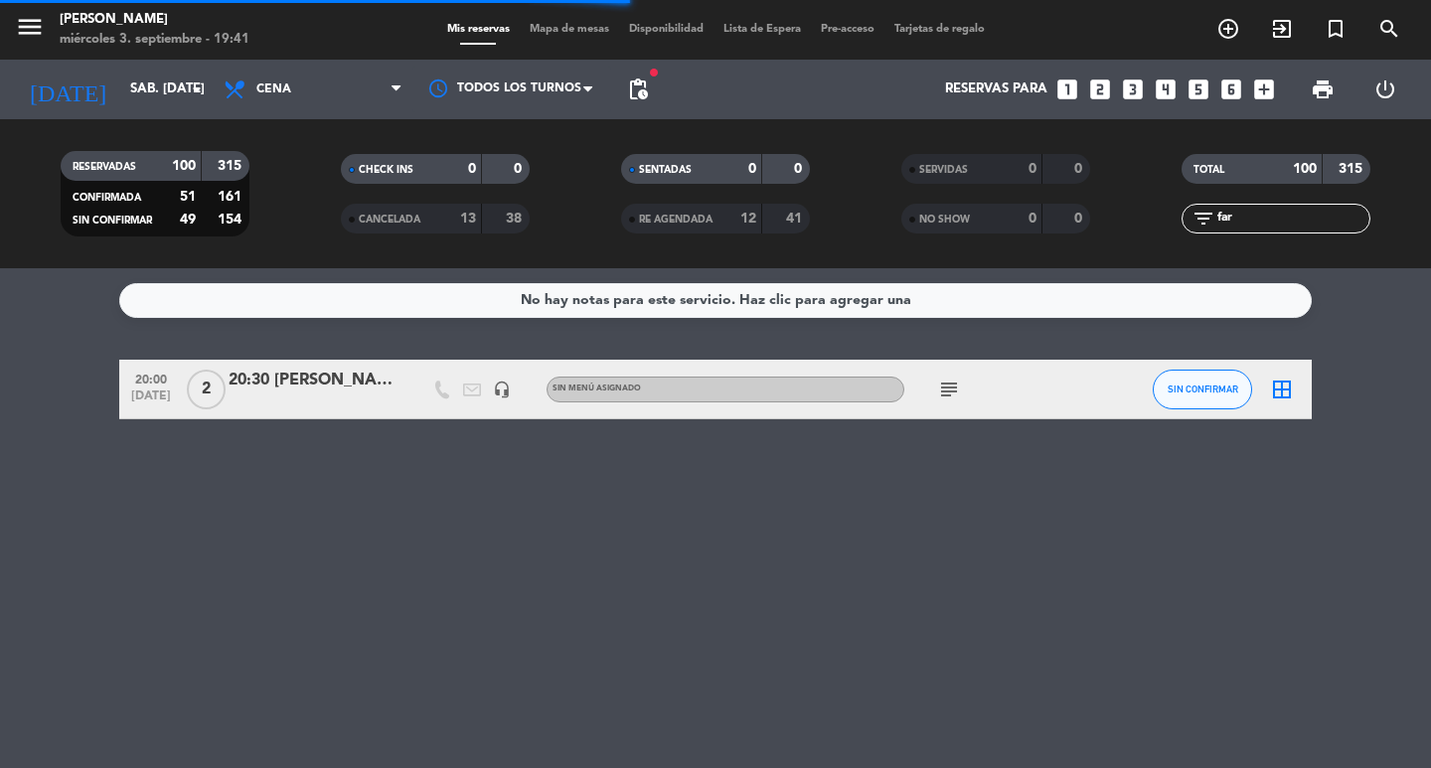
type input "dom. [DATE]"
